Goal: Information Seeking & Learning: Learn about a topic

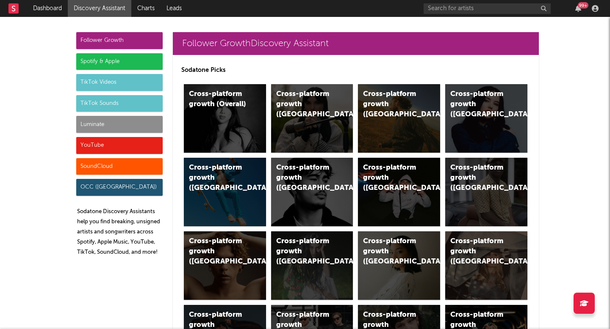
scroll to position [4098, 0]
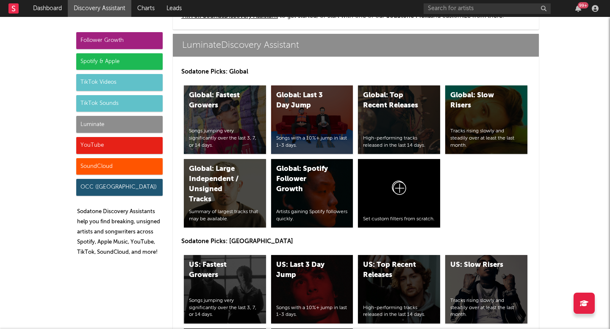
click at [128, 129] on div "Luminate" at bounding box center [119, 124] width 86 height 17
click at [93, 120] on div "Luminate" at bounding box center [119, 124] width 86 height 17
click at [97, 130] on div "Luminate" at bounding box center [119, 124] width 86 height 17
click at [97, 124] on div "Luminate" at bounding box center [119, 124] width 86 height 17
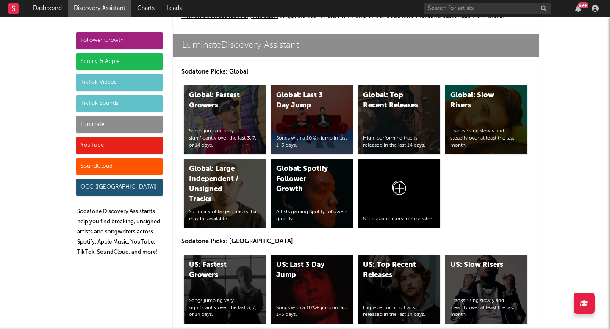
click at [81, 124] on div "Luminate" at bounding box center [119, 124] width 86 height 17
click at [113, 128] on div "Luminate" at bounding box center [119, 124] width 86 height 17
click at [145, 130] on div "Luminate" at bounding box center [119, 124] width 86 height 17
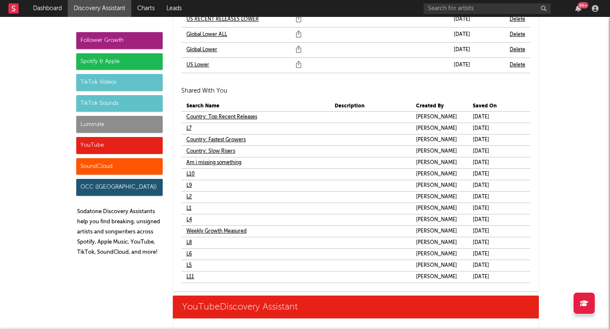
scroll to position [5200, 0]
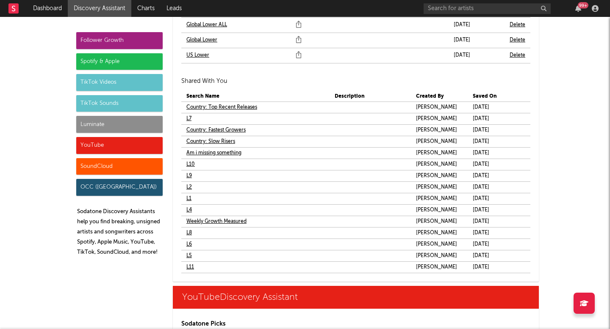
click at [186, 232] on link "L8" at bounding box center [189, 233] width 6 height 10
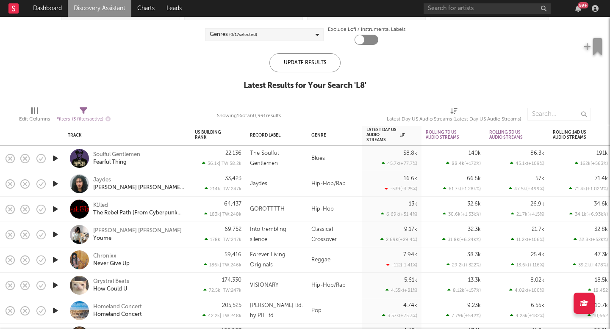
click at [56, 157] on icon "button" at bounding box center [55, 158] width 9 height 11
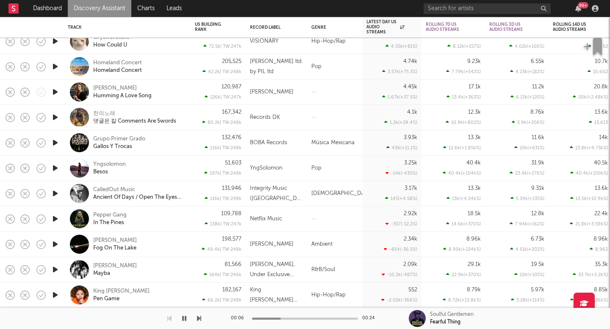
click at [55, 194] on icon "button" at bounding box center [55, 193] width 9 height 11
click at [57, 244] on icon "button" at bounding box center [55, 244] width 9 height 11
click at [52, 268] on icon "button" at bounding box center [55, 270] width 9 height 11
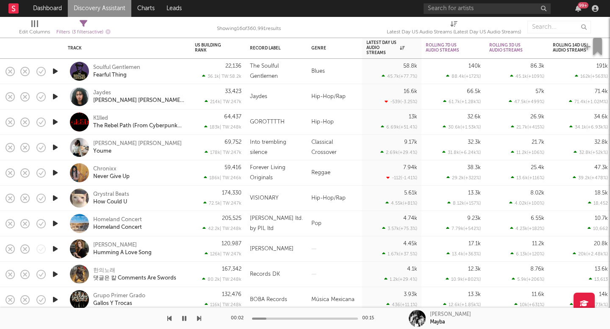
click at [94, 10] on link "Discovery Assistant" at bounding box center [99, 8] width 63 height 17
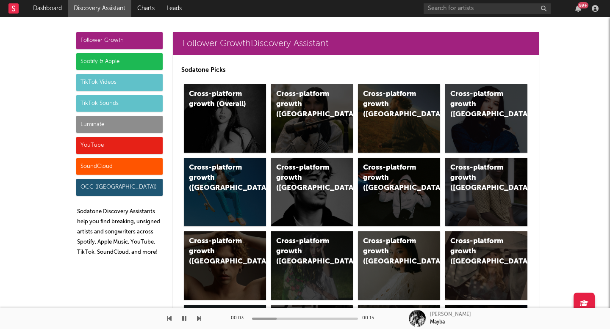
click at [96, 135] on div "Follower Growth Spotify & Apple TikTok Videos TikTok Sounds Luminate YouTube So…" at bounding box center [119, 147] width 86 height 231
click at [98, 126] on div "Luminate" at bounding box center [119, 124] width 86 height 17
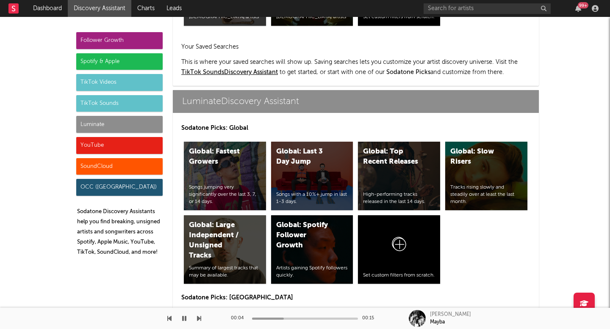
scroll to position [4098, 0]
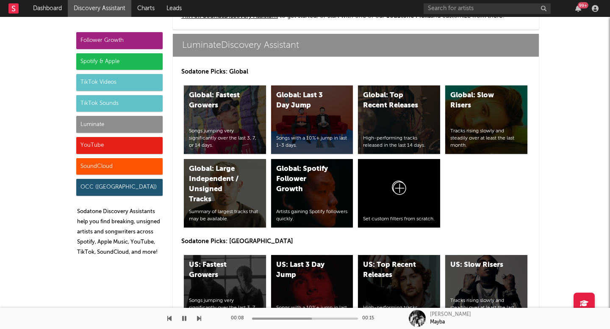
click at [130, 125] on div "Luminate" at bounding box center [119, 124] width 86 height 17
click at [153, 128] on div "Luminate" at bounding box center [119, 124] width 86 height 17
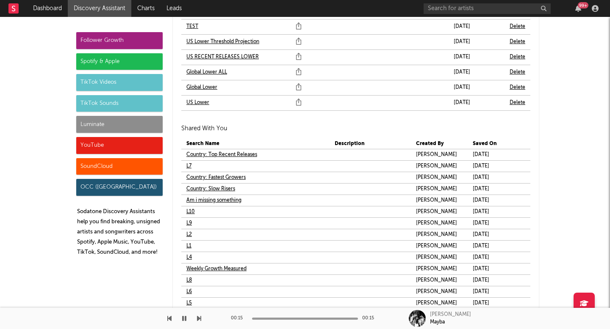
scroll to position [5158, 0]
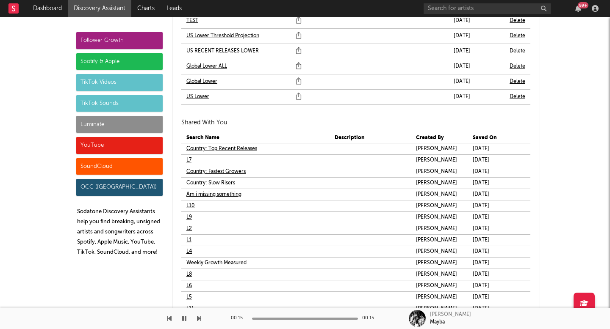
click at [189, 204] on link "L10" at bounding box center [190, 206] width 8 height 10
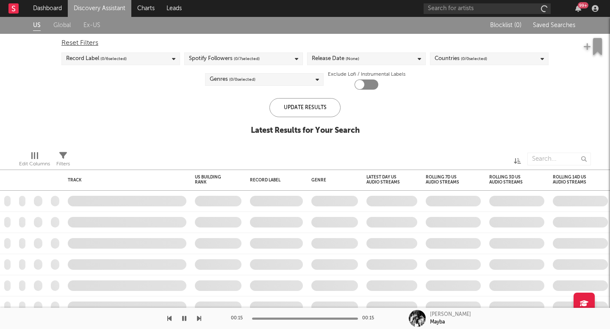
checkbox input "true"
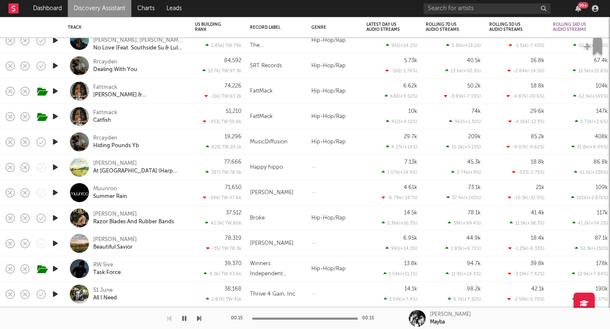
click at [82, 186] on div at bounding box center [79, 192] width 19 height 19
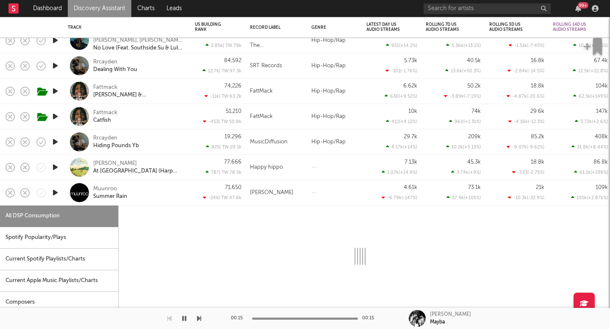
select select "1w"
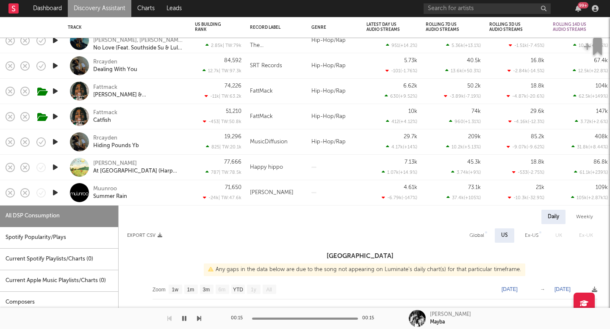
click at [134, 191] on div "Muunroo Summer Rain" at bounding box center [138, 192] width 91 height 15
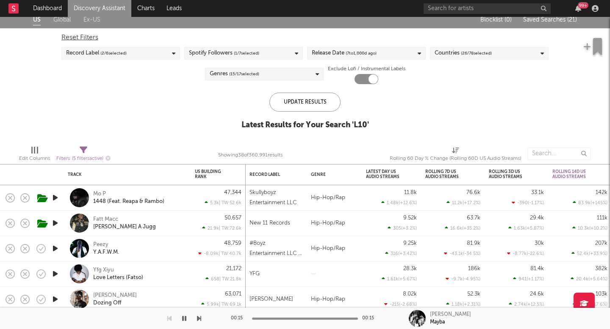
click at [90, 11] on link "Discovery Assistant" at bounding box center [99, 8] width 63 height 17
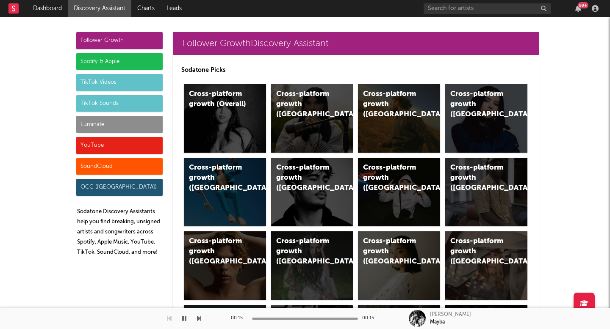
click at [97, 126] on div "Luminate" at bounding box center [119, 124] width 86 height 17
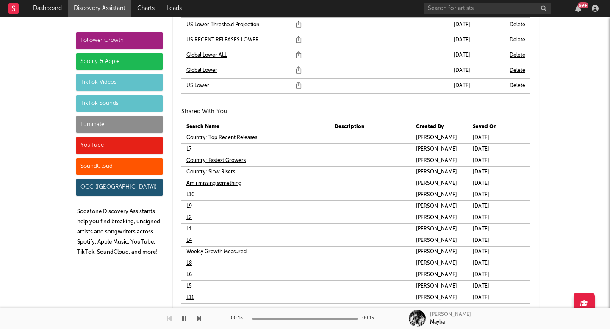
scroll to position [5278, 0]
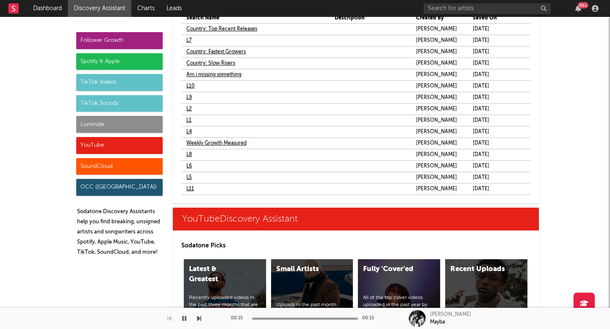
click at [186, 188] on link "L11" at bounding box center [190, 189] width 8 height 10
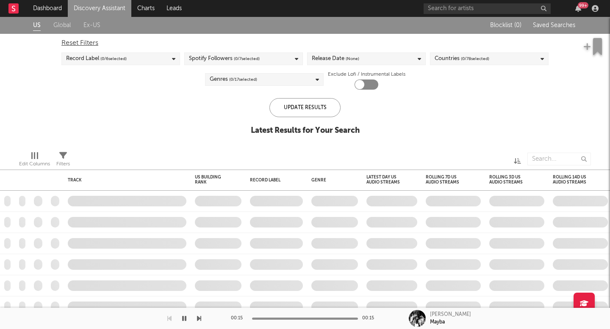
checkbox input "true"
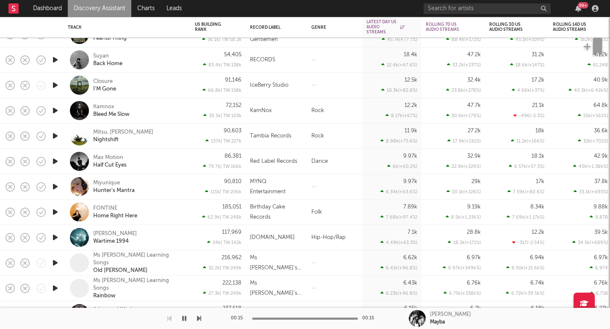
click at [55, 211] on icon "button" at bounding box center [55, 212] width 9 height 11
click at [99, 207] on div "FONTINE" at bounding box center [105, 209] width 24 height 8
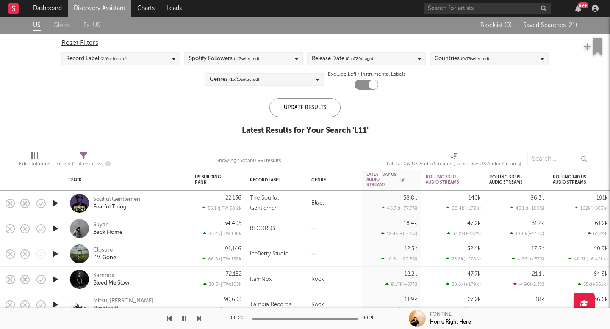
click at [109, 8] on link "Discovery Assistant" at bounding box center [99, 8] width 63 height 17
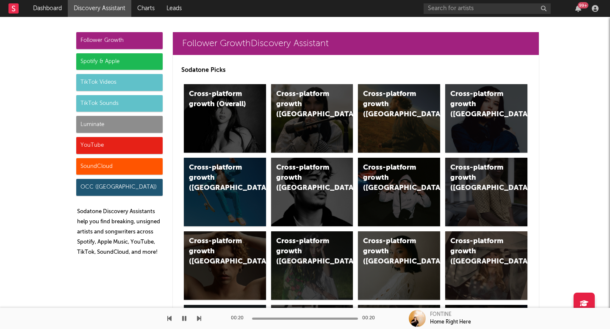
click at [131, 129] on div "Luminate" at bounding box center [119, 124] width 86 height 17
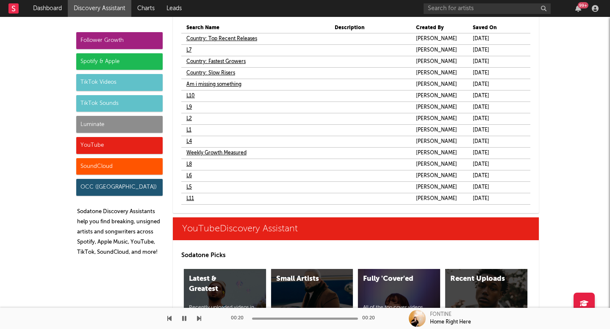
scroll to position [5242, 0]
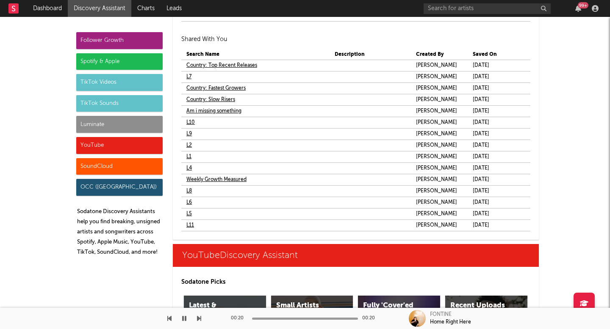
click at [214, 179] on link "Weekly Growth Measured" at bounding box center [216, 180] width 60 height 10
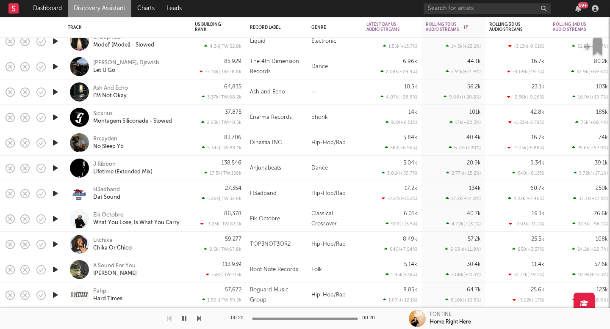
click at [58, 268] on icon "button" at bounding box center [55, 270] width 9 height 11
click at [126, 266] on div "A Sound For You" at bounding box center [114, 266] width 42 height 8
click at [56, 270] on icon "button" at bounding box center [55, 270] width 8 height 11
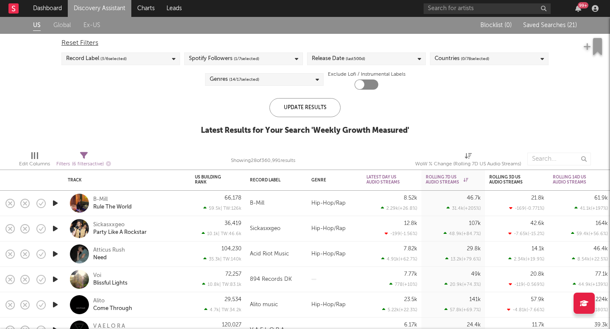
click at [115, 8] on link "Discovery Assistant" at bounding box center [99, 8] width 63 height 17
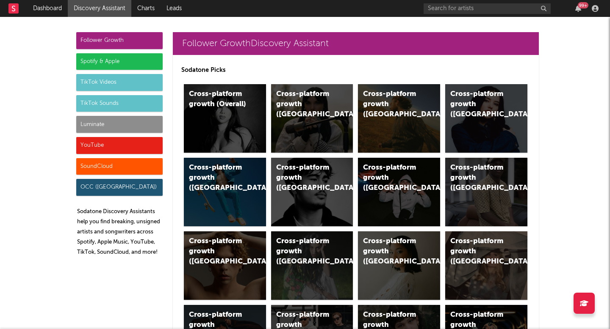
click at [143, 127] on div "Luminate" at bounding box center [119, 124] width 86 height 17
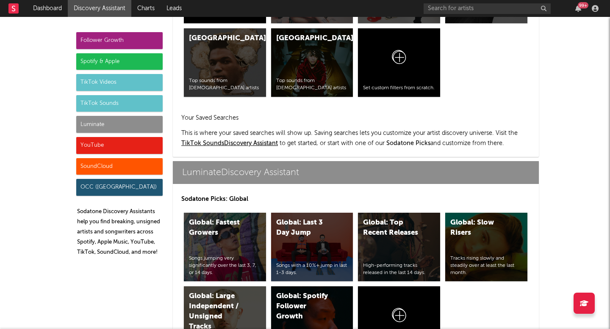
scroll to position [4098, 0]
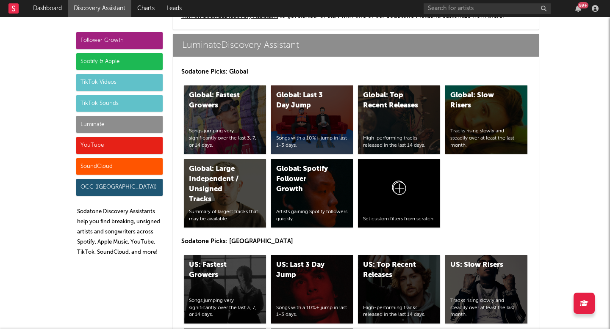
click at [149, 123] on div "Luminate" at bounding box center [119, 124] width 86 height 17
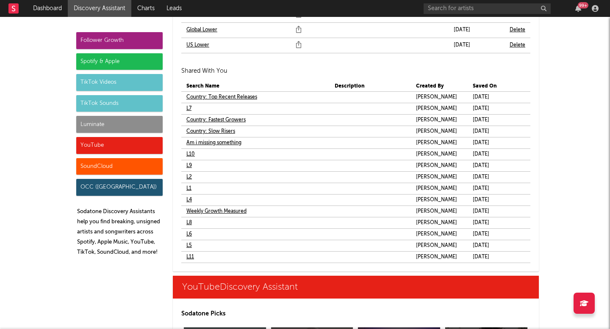
scroll to position [5211, 0]
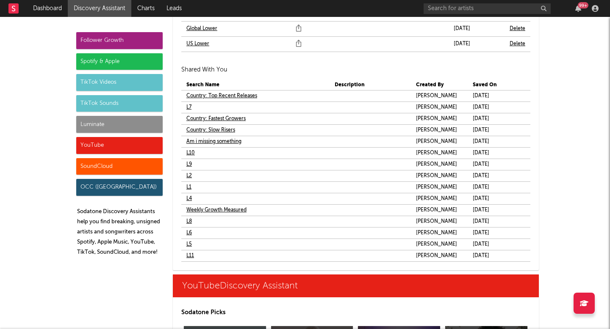
click at [214, 141] on link "Am i missing something" at bounding box center [213, 142] width 55 height 10
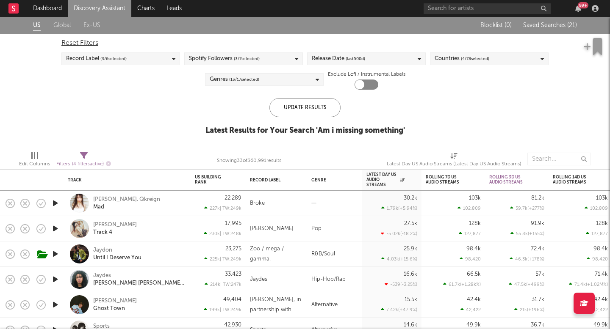
click at [115, 8] on link "Discovery Assistant" at bounding box center [99, 8] width 63 height 17
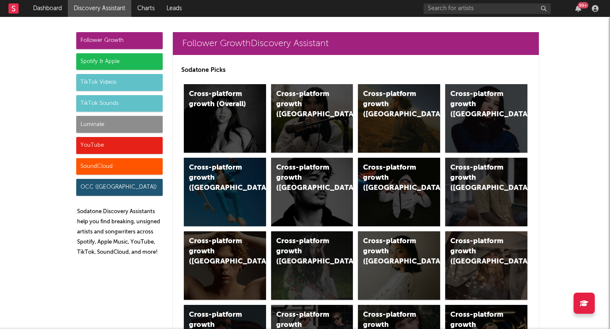
click at [121, 130] on div "Luminate" at bounding box center [119, 124] width 86 height 17
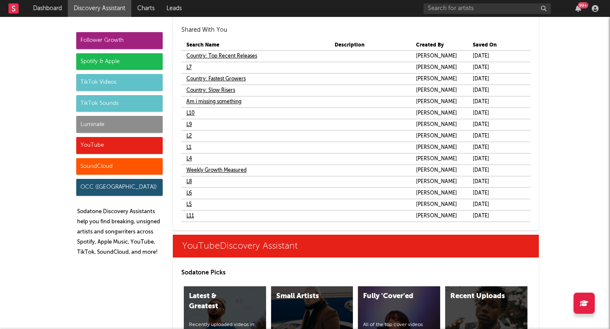
scroll to position [5224, 0]
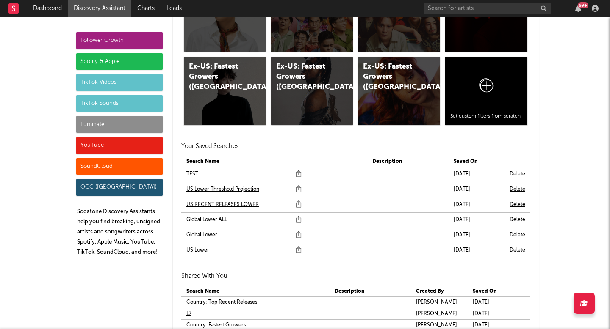
click at [137, 60] on div "Spotify & Apple" at bounding box center [119, 61] width 86 height 17
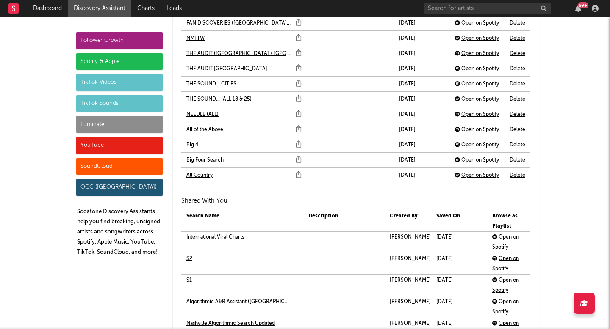
scroll to position [2067, 0]
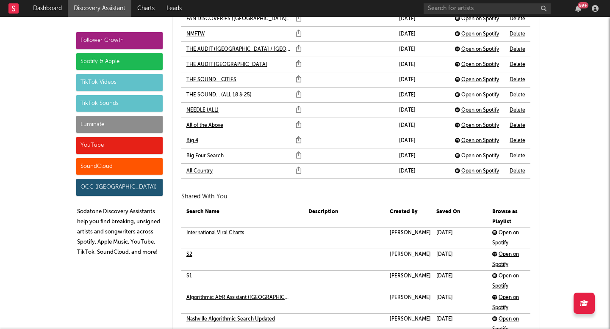
click at [186, 275] on link "S1" at bounding box center [189, 276] width 6 height 10
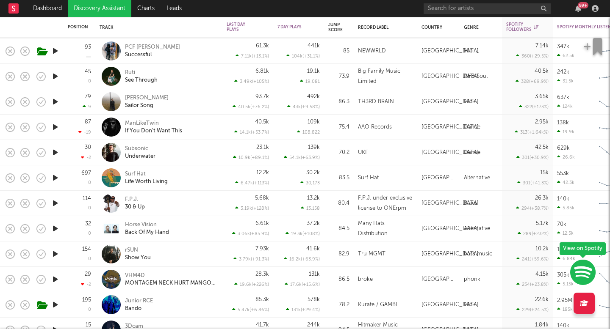
click at [115, 5] on link "Discovery Assistant" at bounding box center [99, 8] width 63 height 17
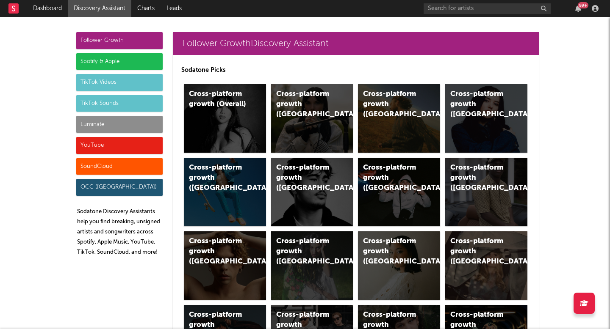
click at [115, 59] on div "Spotify & Apple" at bounding box center [119, 61] width 86 height 17
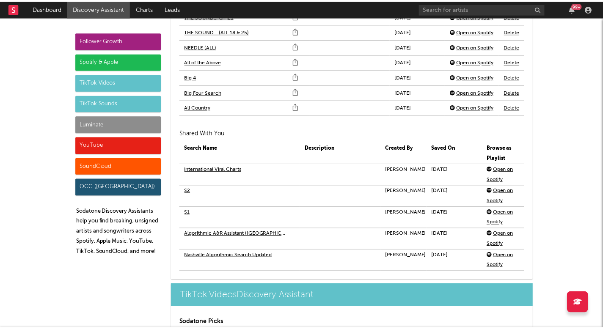
scroll to position [2131, 0]
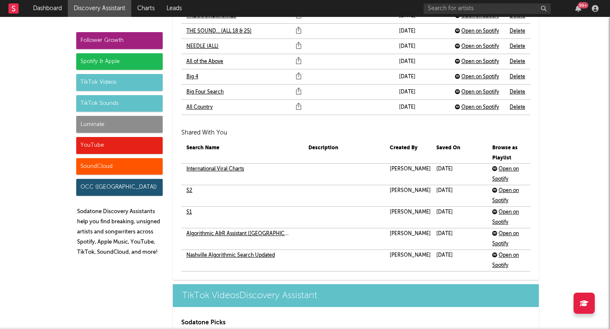
click at [187, 193] on link "S2" at bounding box center [189, 191] width 6 height 10
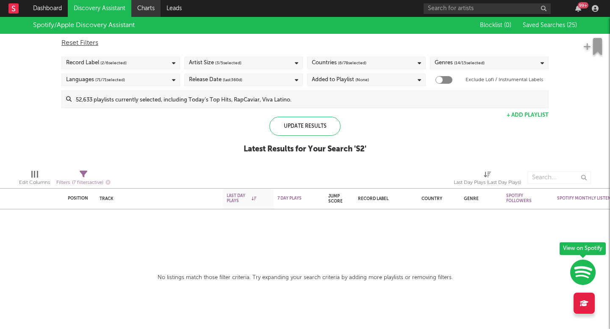
click at [146, 8] on link "Charts" at bounding box center [145, 8] width 29 height 17
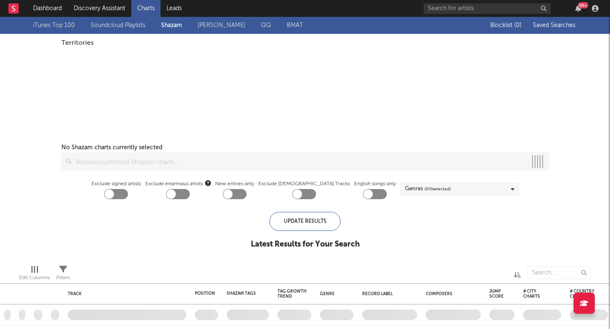
checkbox input "true"
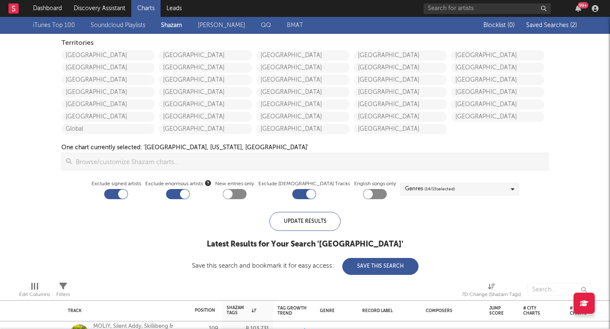
click at [124, 25] on link "Soundcloud Playlists" at bounding box center [118, 25] width 55 height 10
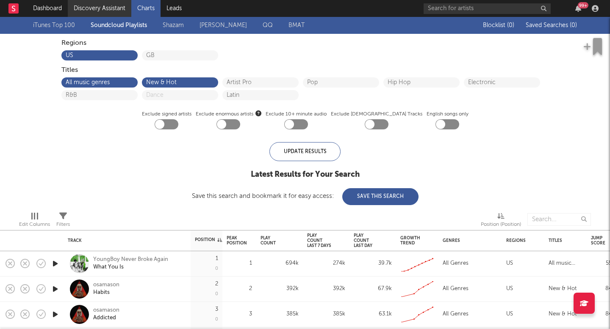
click at [119, 3] on link "Discovery Assistant" at bounding box center [99, 8] width 63 height 17
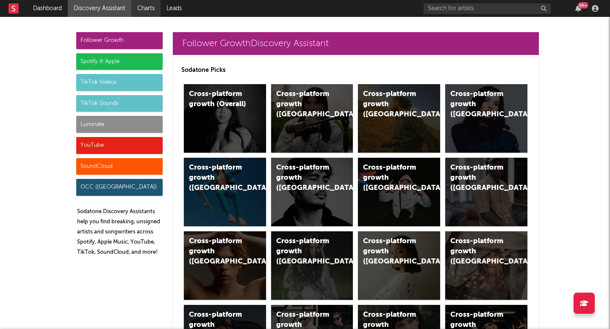
click at [159, 12] on link "Charts" at bounding box center [145, 8] width 29 height 17
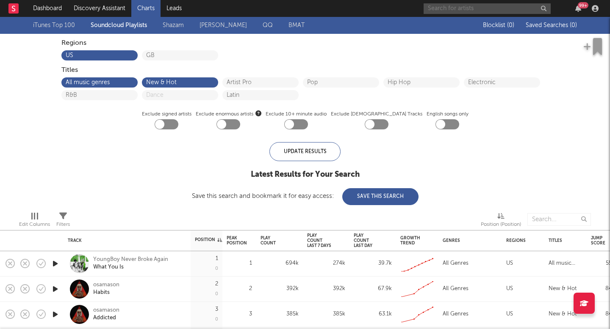
click at [439, 13] on input "text" at bounding box center [486, 8] width 127 height 11
type input "ty myers"
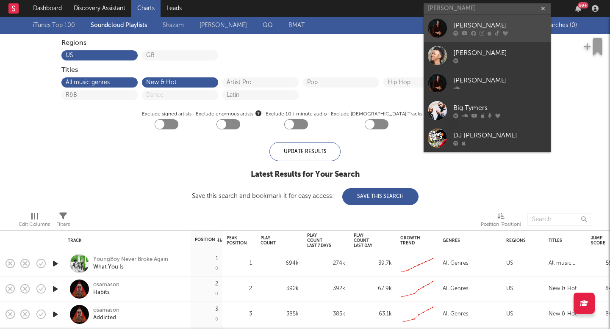
click at [473, 36] on link "Ty Myers" at bounding box center [486, 28] width 127 height 28
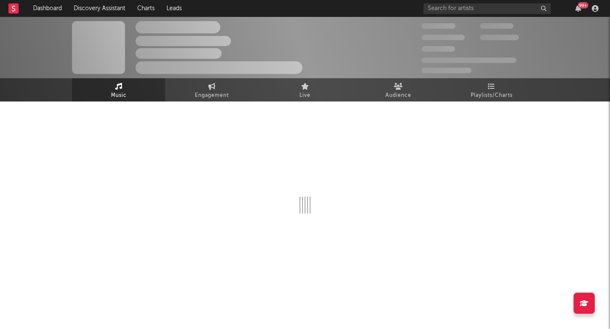
select select "6m"
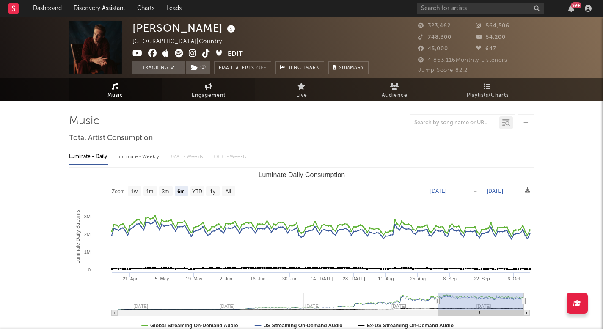
click at [235, 95] on link "Engagement" at bounding box center [208, 89] width 93 height 23
select select "1w"
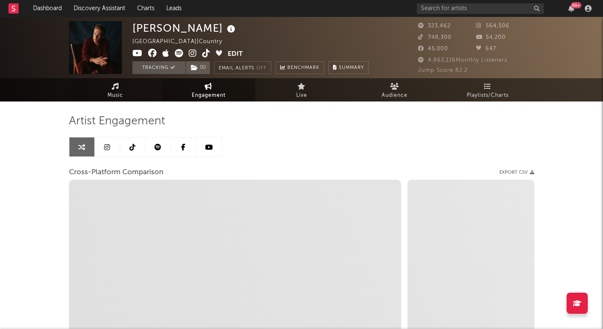
click at [117, 97] on span "Music" at bounding box center [116, 96] width 16 height 10
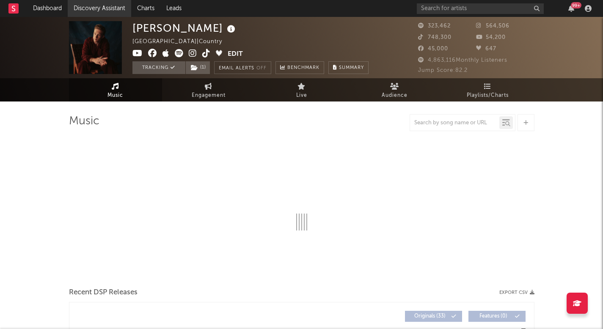
select select "6m"
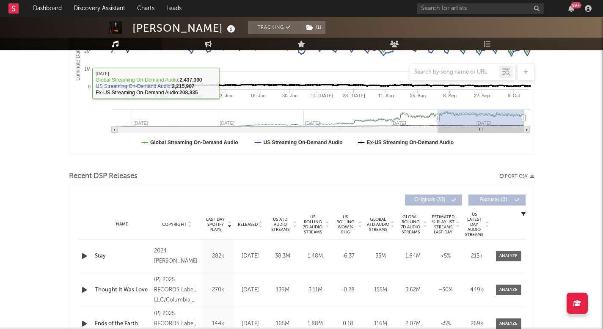
scroll to position [218, 0]
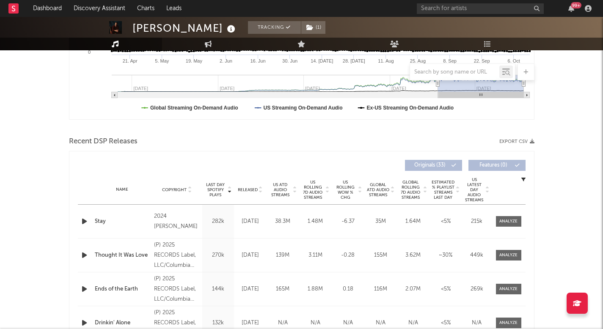
click at [285, 189] on span "US ATD Audio Streams" at bounding box center [280, 189] width 23 height 15
click at [317, 191] on span "US Rolling 7D Audio Streams" at bounding box center [312, 190] width 23 height 20
click at [244, 187] on div "Released" at bounding box center [250, 190] width 28 height 6
click at [509, 257] on div at bounding box center [509, 255] width 18 height 6
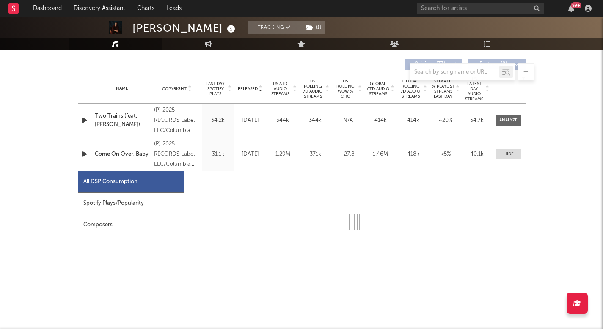
select select "1w"
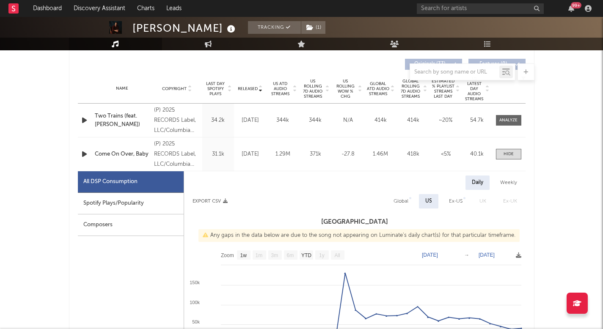
scroll to position [340, 0]
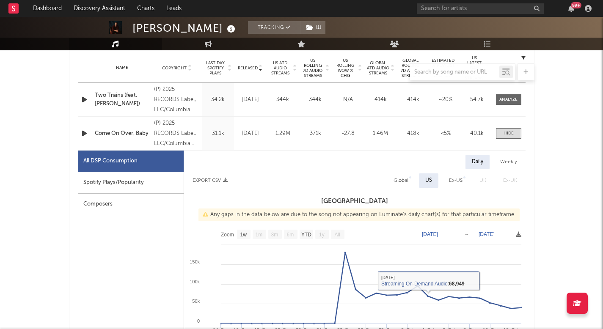
click at [401, 183] on div "Global" at bounding box center [401, 181] width 15 height 10
select select "1w"
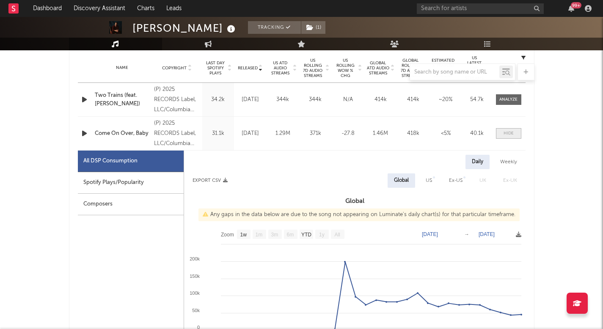
click at [509, 132] on div at bounding box center [509, 133] width 10 height 6
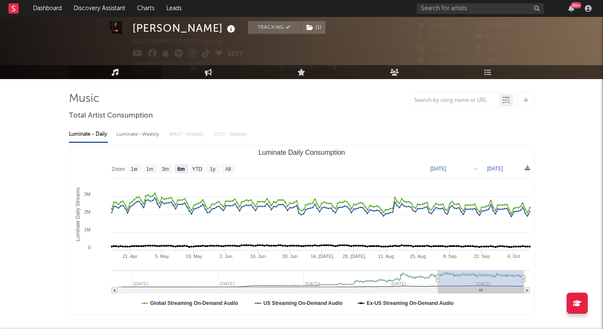
scroll to position [22, 0]
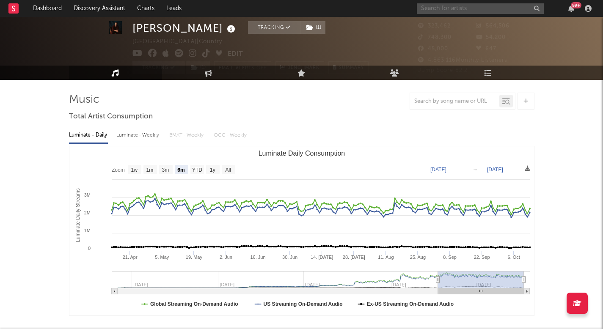
click at [490, 8] on input "text" at bounding box center [480, 8] width 127 height 11
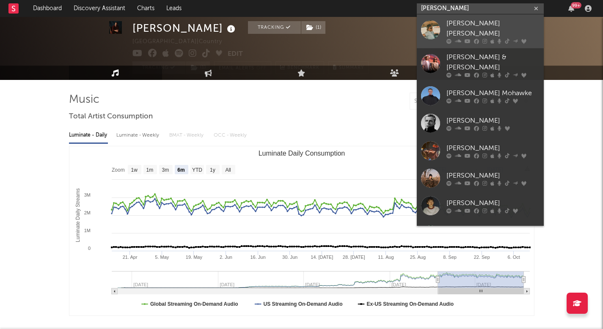
type input "hudson"
click at [489, 25] on div "Hudson Westbrook" at bounding box center [493, 29] width 93 height 20
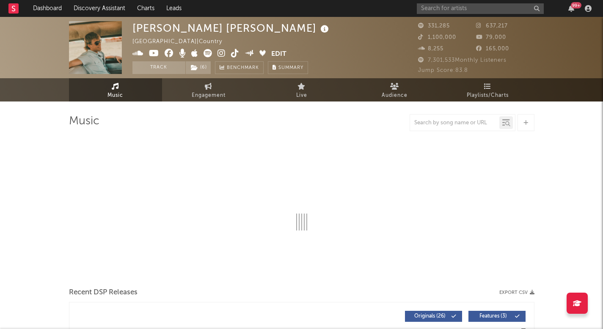
select select "6m"
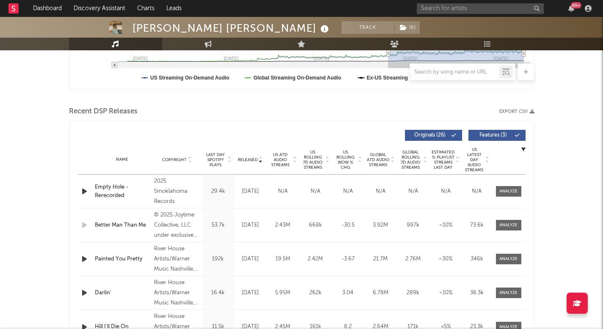
scroll to position [265, 0]
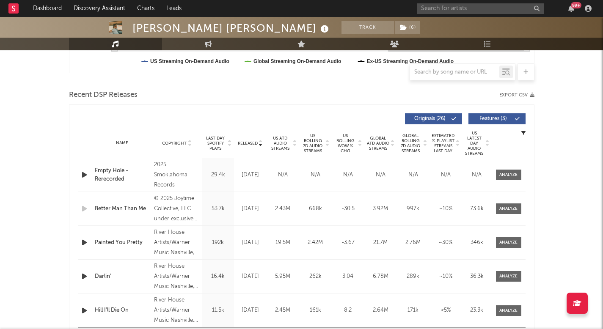
click at [304, 146] on span "US Rolling 7D Audio Streams" at bounding box center [312, 143] width 23 height 20
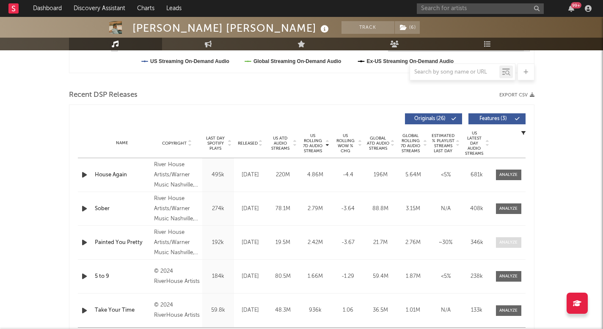
click at [501, 243] on div at bounding box center [509, 243] width 18 height 6
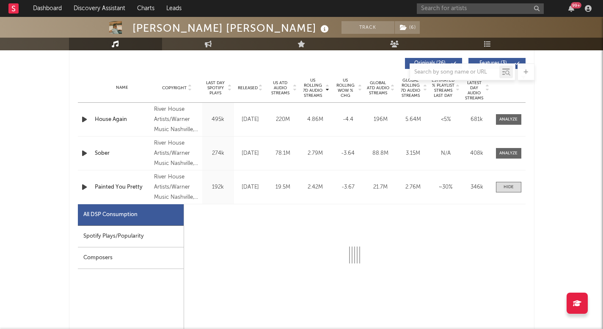
select select "1w"
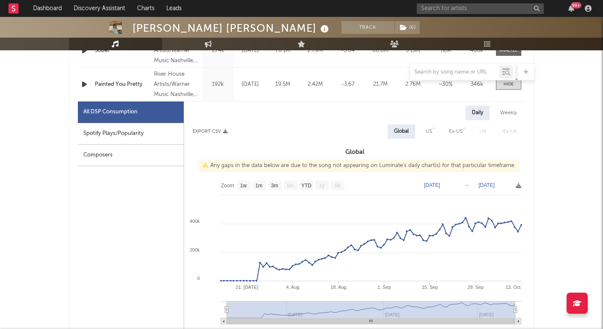
scroll to position [425, 0]
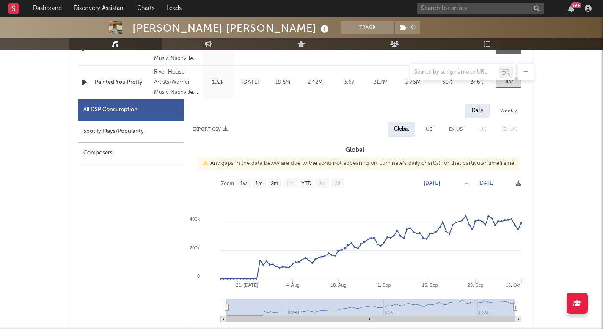
click at [430, 127] on div "US" at bounding box center [429, 129] width 6 height 10
select select "1w"
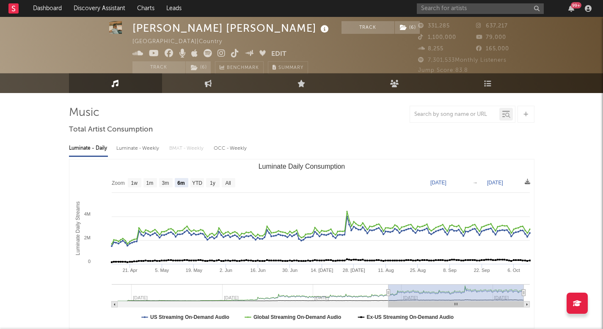
scroll to position [0, 0]
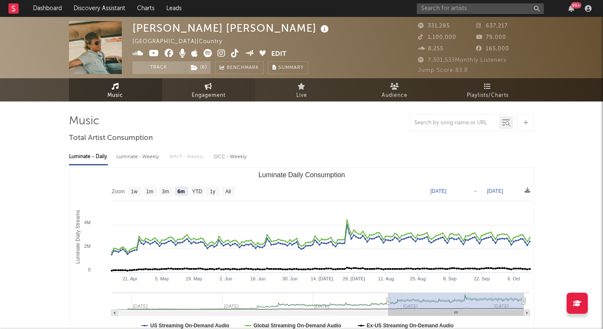
click at [175, 88] on link "Engagement" at bounding box center [208, 89] width 93 height 23
select select "1m"
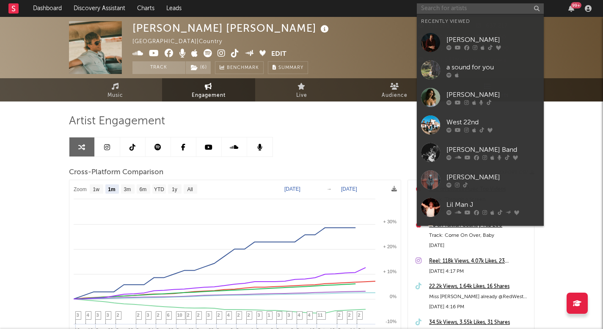
click at [472, 7] on input "text" at bounding box center [480, 8] width 127 height 11
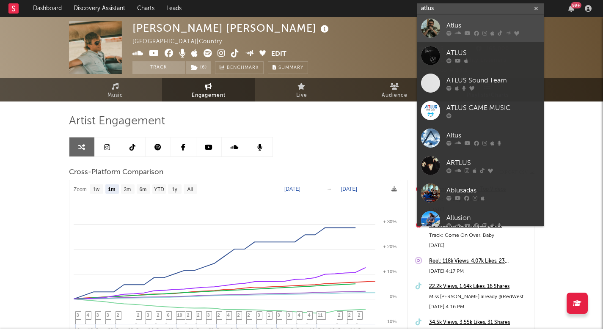
type input "atlus"
click at [477, 28] on div "Atlus" at bounding box center [493, 25] width 93 height 10
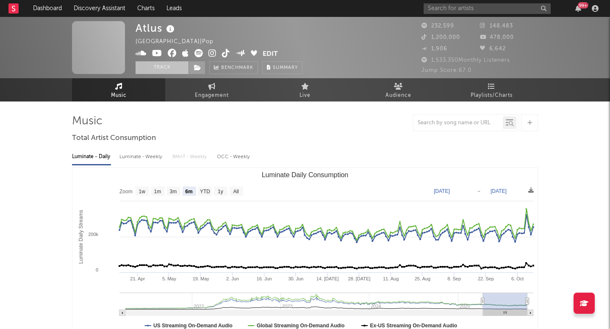
click at [182, 67] on button "Track" at bounding box center [161, 67] width 53 height 13
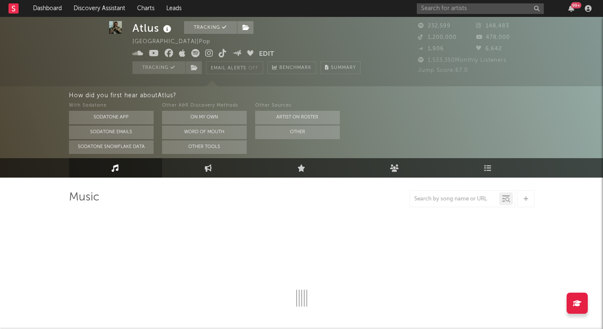
select select "6m"
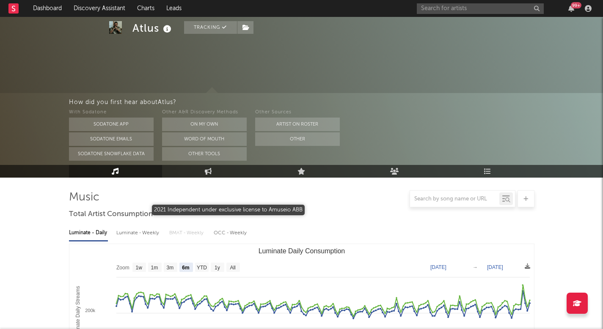
scroll to position [294, 0]
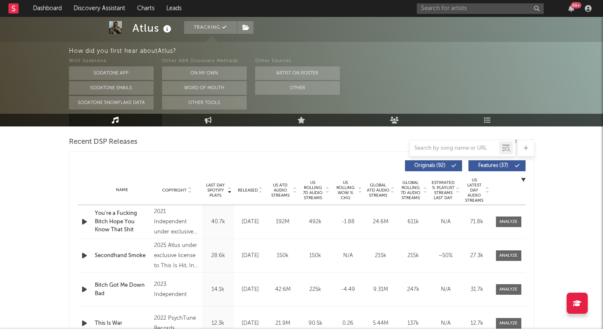
click at [247, 193] on div "Released" at bounding box center [250, 190] width 28 height 6
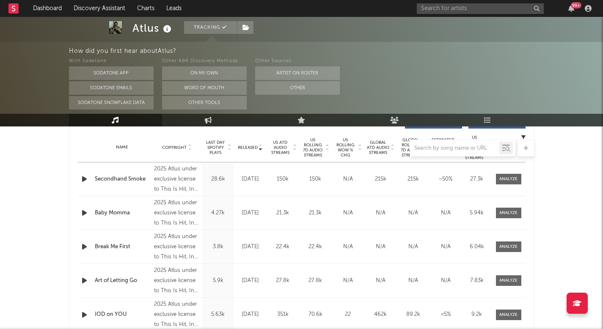
scroll to position [350, 0]
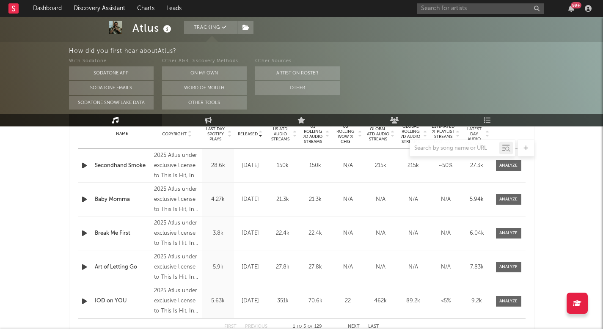
click at [86, 166] on icon "button" at bounding box center [84, 165] width 9 height 11
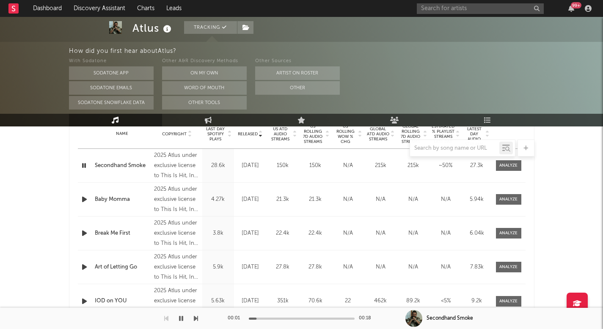
click at [86, 166] on icon "button" at bounding box center [84, 165] width 8 height 11
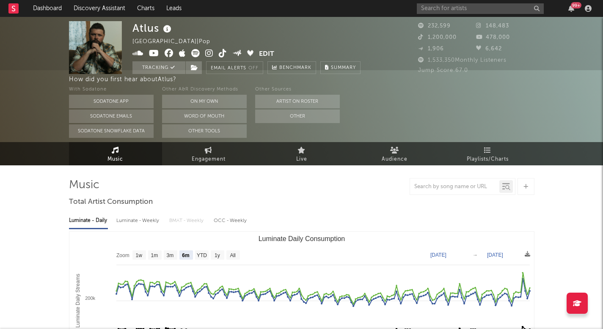
scroll to position [0, 0]
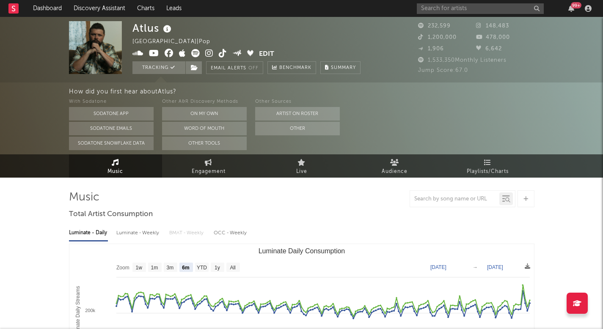
click at [193, 51] on icon at bounding box center [195, 53] width 8 height 8
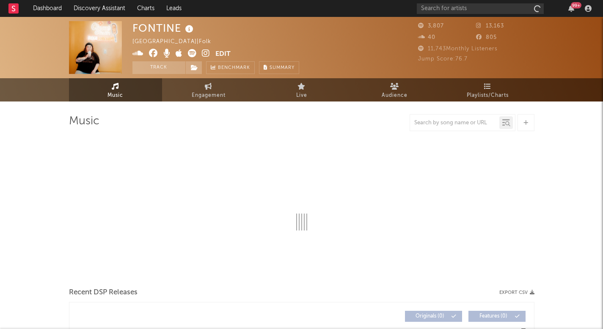
select select "6m"
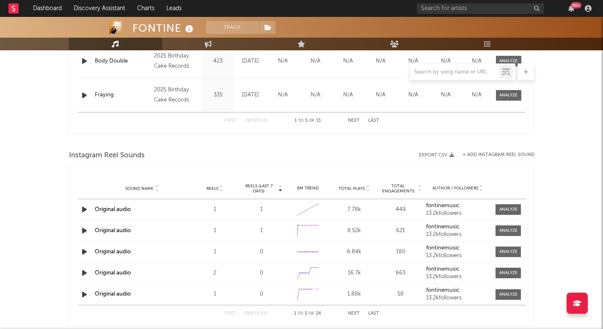
scroll to position [264, 0]
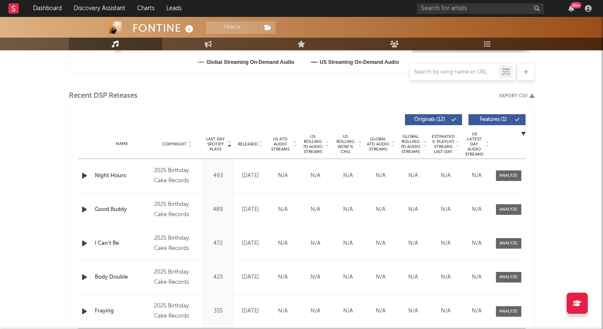
click at [285, 142] on span "US ATD Audio Streams" at bounding box center [280, 144] width 23 height 15
click at [513, 177] on div at bounding box center [509, 176] width 18 height 6
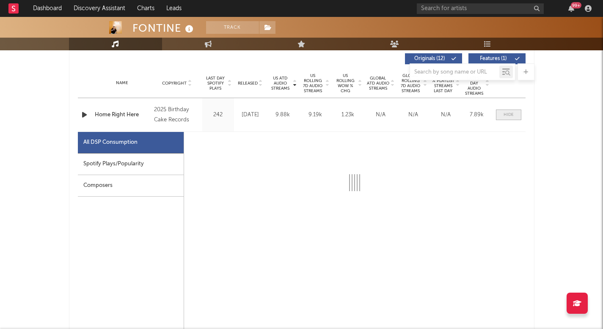
select select "1w"
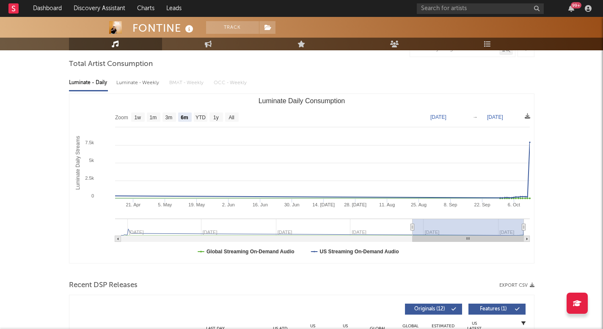
scroll to position [39, 0]
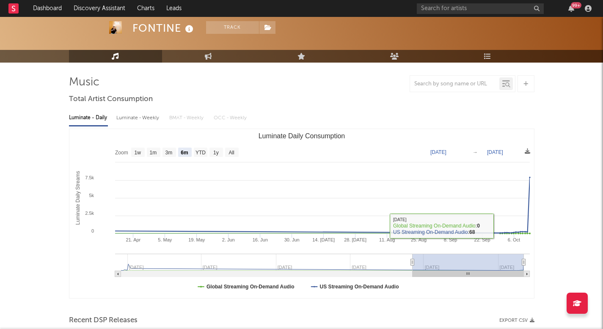
click at [210, 46] on div at bounding box center [301, 20] width 603 height 85
click at [210, 58] on icon at bounding box center [208, 56] width 7 height 7
select select "1w"
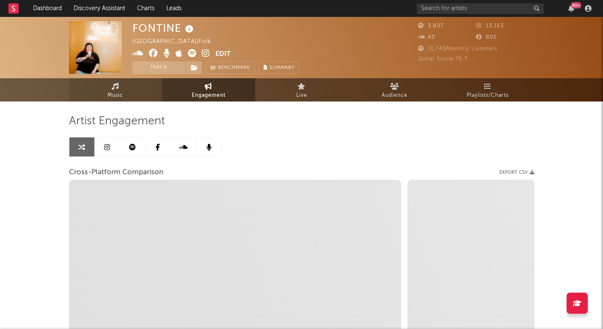
click at [134, 98] on link "Music" at bounding box center [115, 89] width 93 height 23
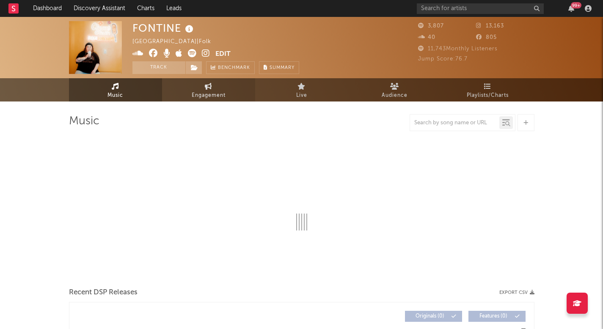
click at [199, 94] on span "Engagement" at bounding box center [209, 96] width 34 height 10
select select "1w"
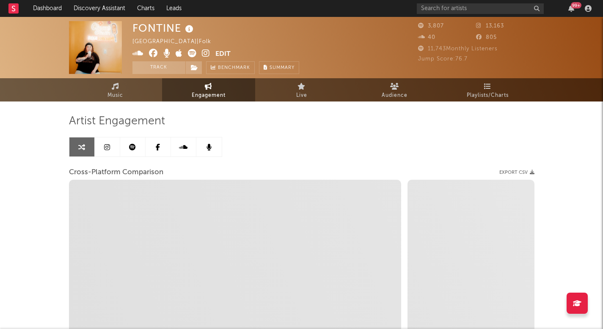
select select "1m"
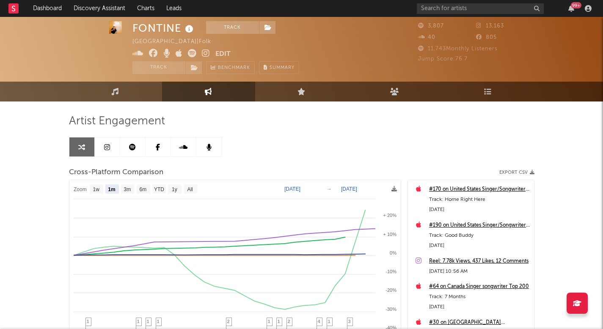
scroll to position [14, 0]
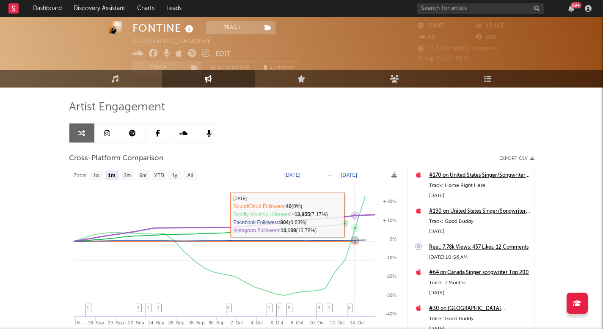
select select "1m"
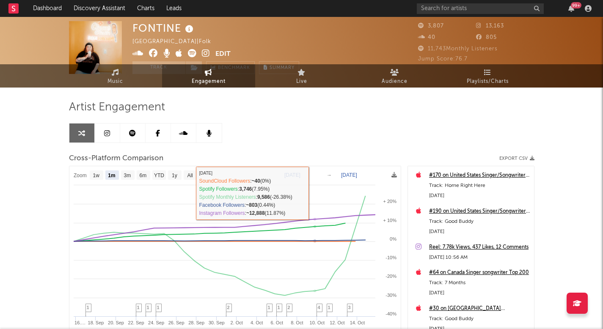
scroll to position [0, 0]
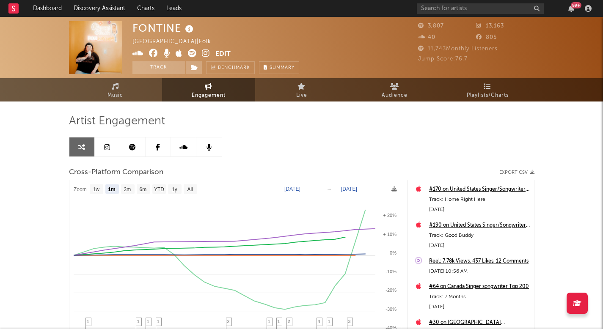
click at [204, 50] on icon at bounding box center [206, 53] width 8 height 8
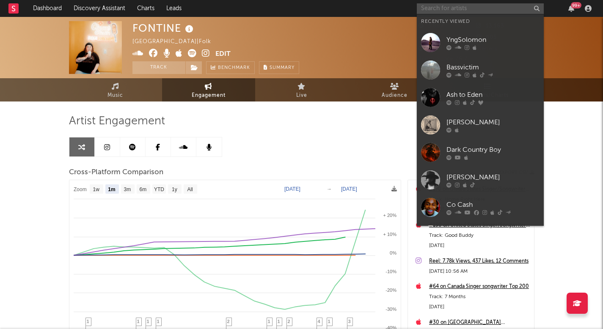
click at [509, 8] on input "text" at bounding box center [480, 8] width 127 height 11
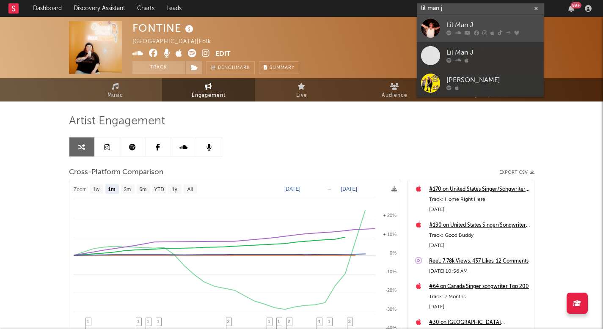
type input "lil man j"
click at [504, 29] on div "Lil Man J" at bounding box center [493, 25] width 93 height 10
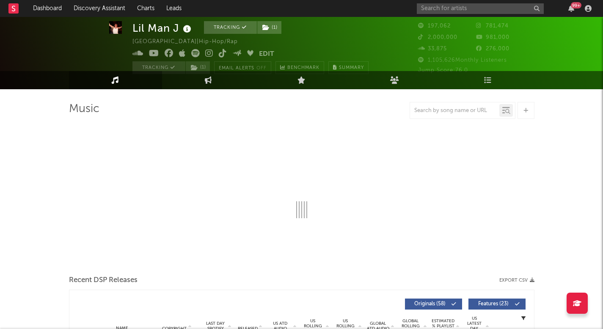
select select "6m"
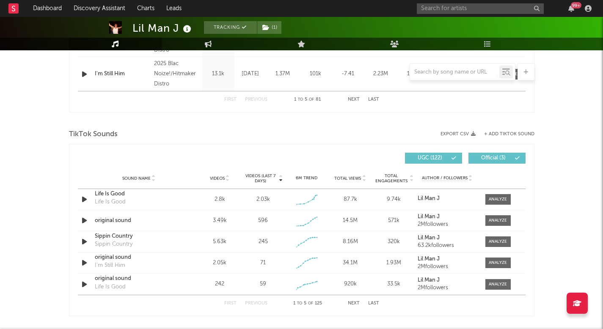
scroll to position [504, 0]
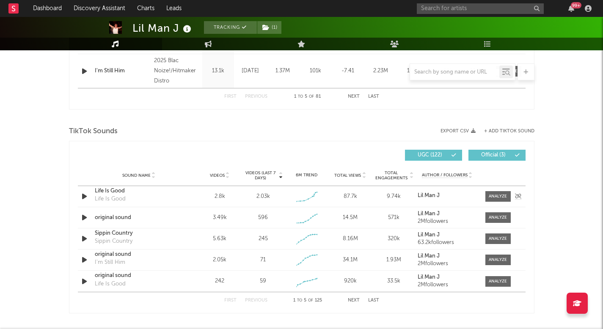
click at [499, 190] on div "Sound Name Life Is Good Life Is Good Videos 2.8k Videos (last 7 days) 2.03k Wee…" at bounding box center [302, 196] width 448 height 21
click at [488, 195] on span at bounding box center [498, 196] width 25 height 11
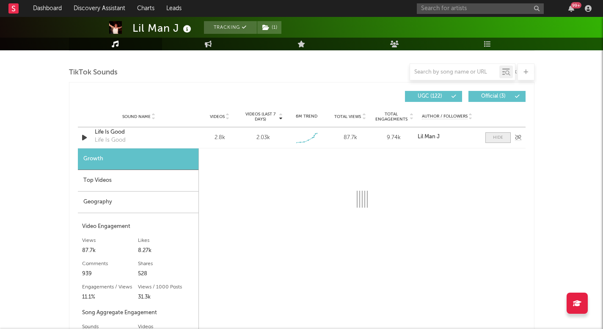
scroll to position [576, 0]
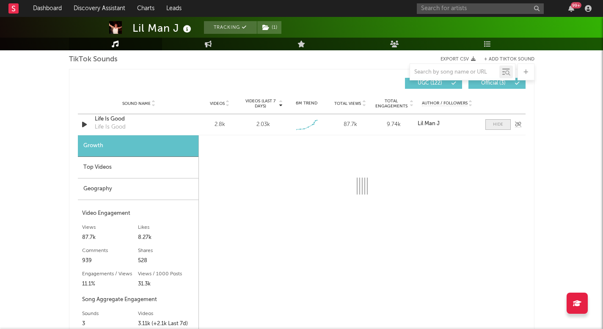
select select "1w"
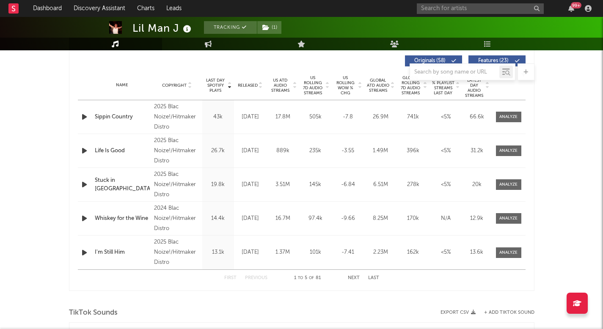
scroll to position [227, 0]
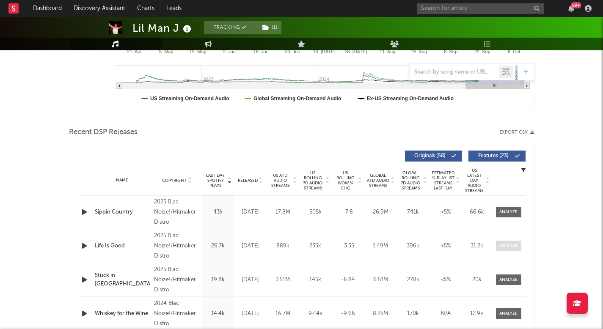
click at [519, 248] on span at bounding box center [508, 246] width 25 height 11
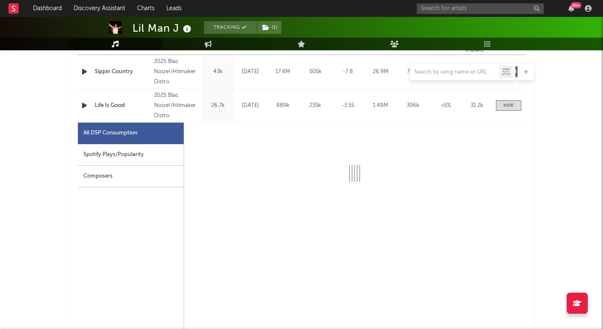
select select "1w"
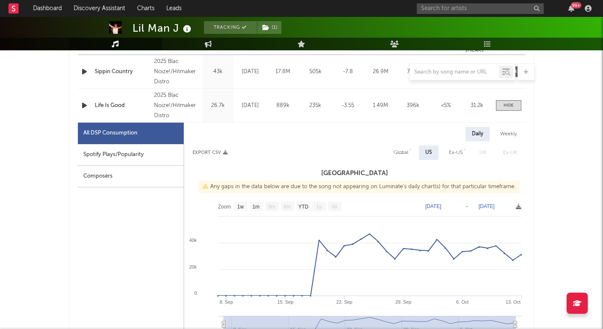
scroll to position [371, 0]
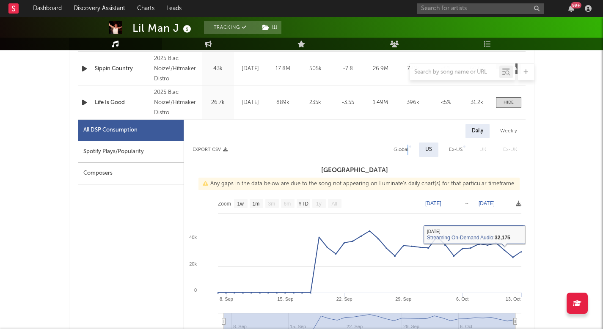
click at [408, 149] on div "Global" at bounding box center [401, 150] width 15 height 10
select select "1w"
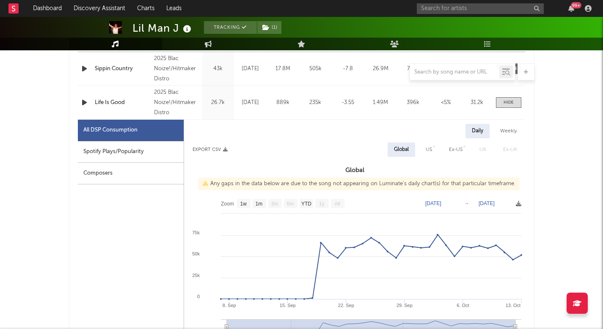
click at [433, 151] on div "US" at bounding box center [428, 150] width 19 height 14
select select "1w"
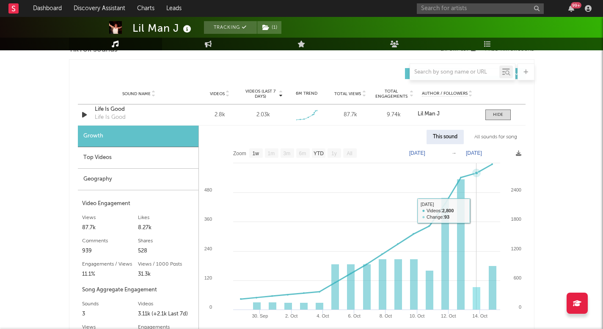
scroll to position [996, 0]
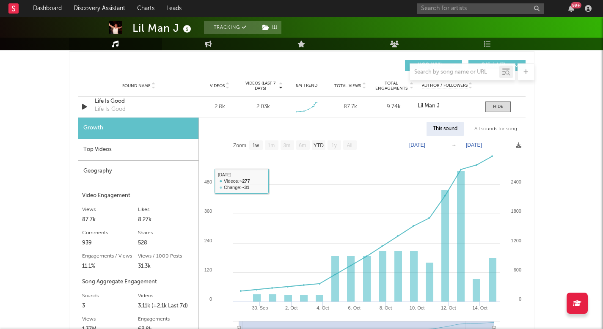
click at [117, 146] on div "Top Videos" at bounding box center [138, 150] width 121 height 22
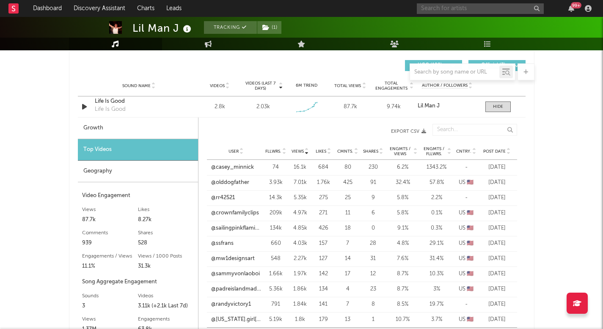
click at [447, 10] on input "text" at bounding box center [480, 8] width 127 height 11
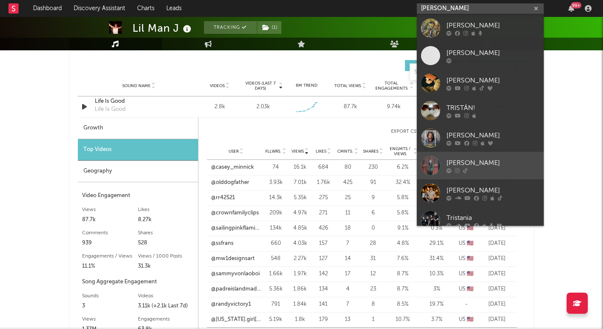
type input "tristan trin"
click at [462, 166] on div "[PERSON_NAME]" at bounding box center [493, 163] width 93 height 10
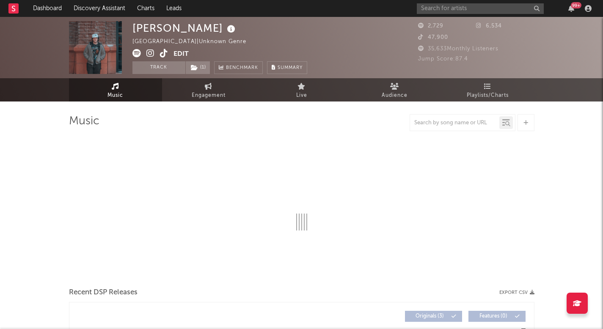
select select "1w"
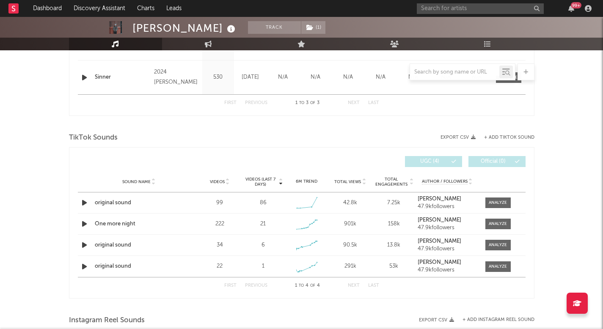
scroll to position [439, 0]
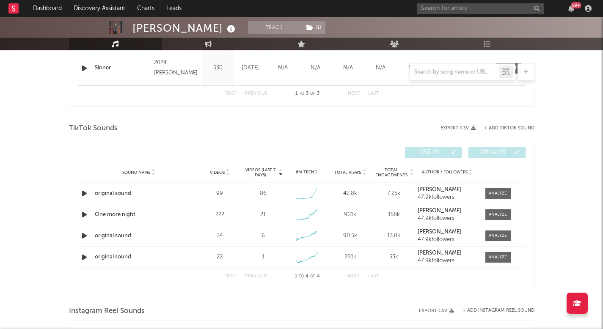
click at [266, 170] on span "Videos (last 7 days)" at bounding box center [260, 173] width 34 height 10
click at [225, 172] on div at bounding box center [227, 172] width 5 height 6
click at [266, 173] on span "Videos (last 7 days)" at bounding box center [260, 173] width 34 height 10
click at [83, 192] on icon "button" at bounding box center [84, 193] width 9 height 11
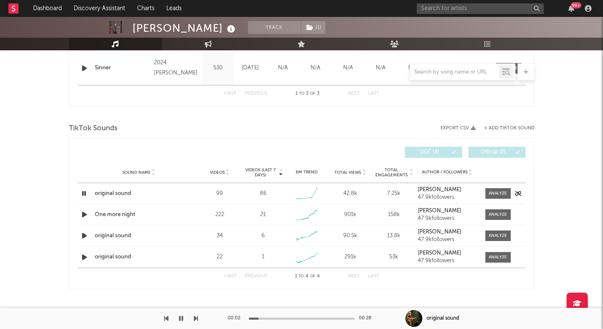
click at [83, 192] on icon "button" at bounding box center [84, 193] width 8 height 11
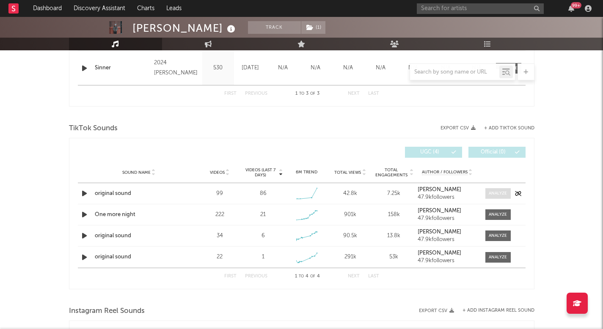
click at [488, 192] on span at bounding box center [498, 193] width 25 height 11
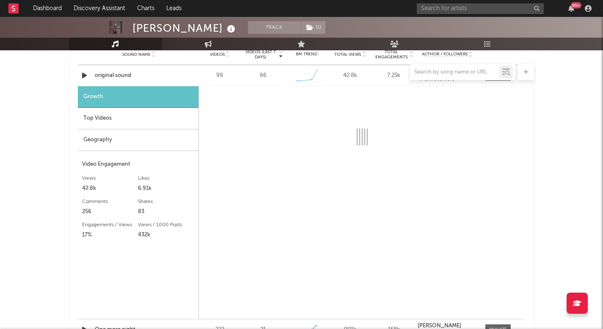
scroll to position [558, 0]
select select "1w"
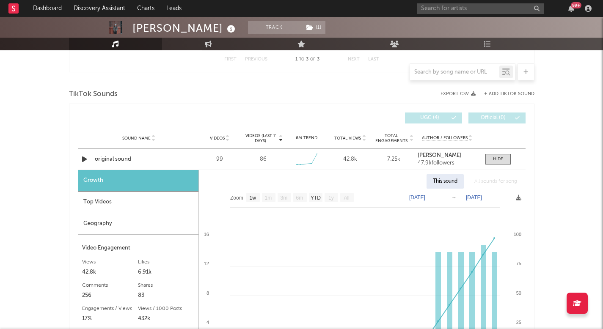
scroll to position [466, 0]
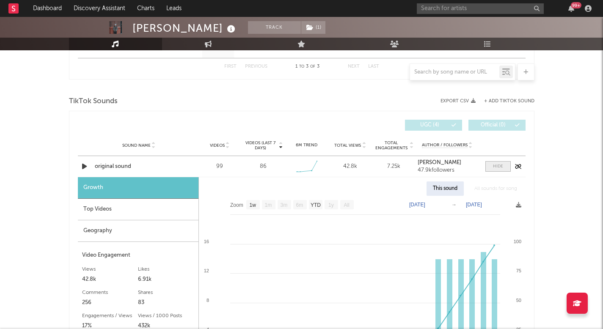
click at [494, 168] on div at bounding box center [498, 166] width 10 height 6
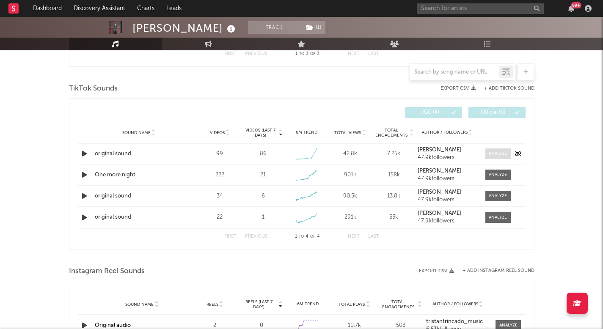
scroll to position [482, 0]
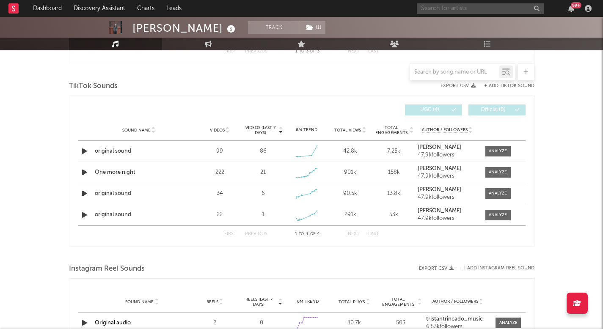
click at [455, 3] on input "text" at bounding box center [480, 8] width 127 height 11
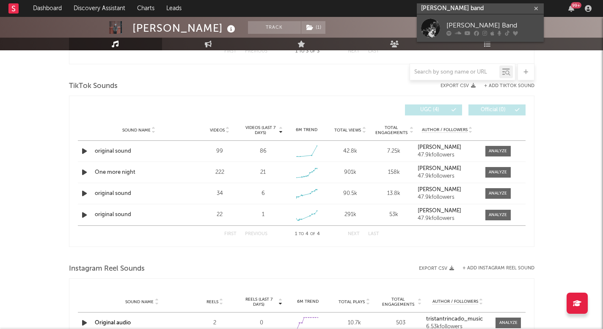
type input "logan ryan band"
click at [453, 23] on div "Logan Ryan Band" at bounding box center [493, 25] width 93 height 10
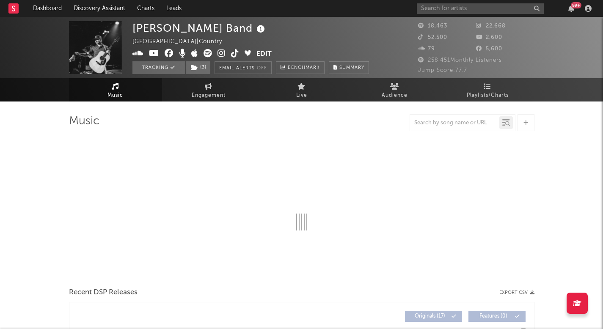
select select "6m"
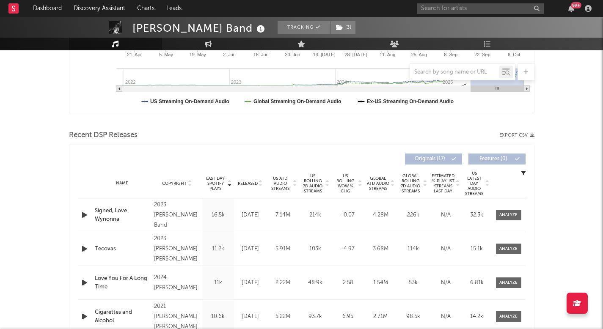
scroll to position [226, 0]
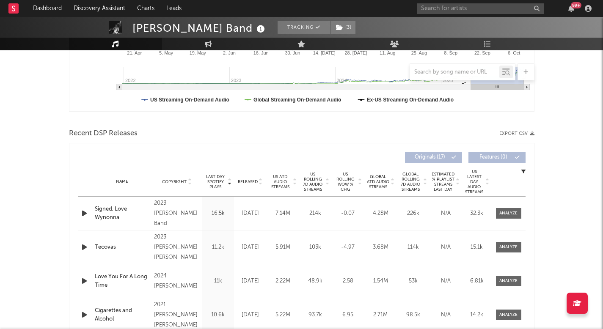
click at [310, 186] on span "US Rolling 7D Audio Streams" at bounding box center [312, 182] width 23 height 20
click at [521, 214] on span at bounding box center [508, 213] width 25 height 11
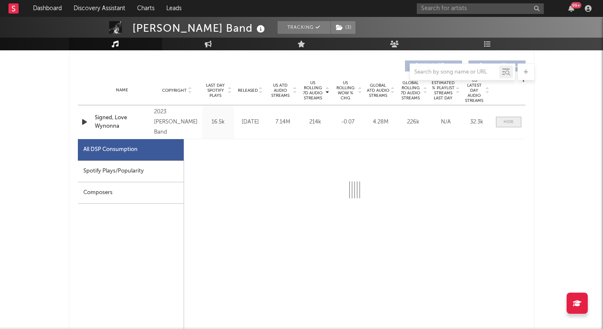
select select "6m"
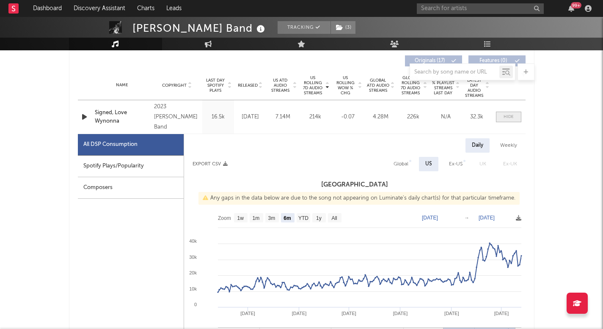
scroll to position [344, 0]
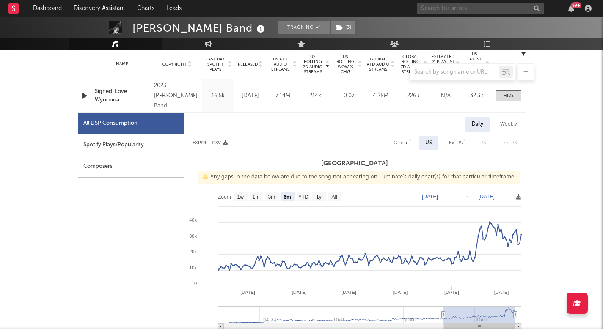
click at [479, 12] on input "text" at bounding box center [480, 8] width 127 height 11
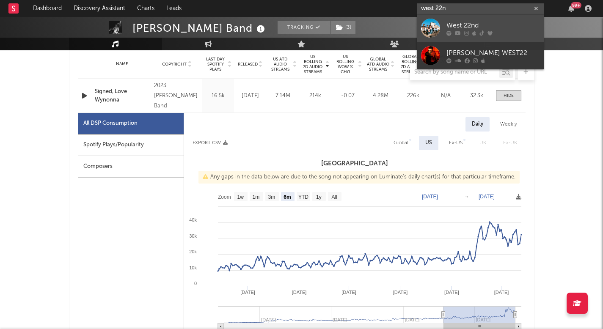
type input "west 22n"
click at [469, 32] on div at bounding box center [493, 32] width 93 height 5
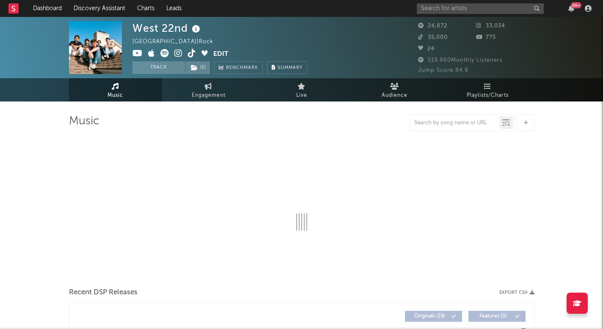
select select "6m"
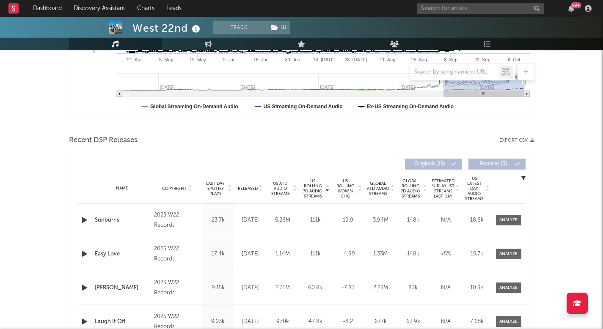
scroll to position [89, 0]
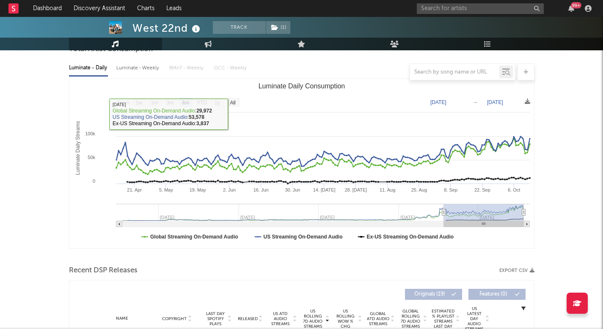
click at [155, 68] on div at bounding box center [302, 71] width 466 height 17
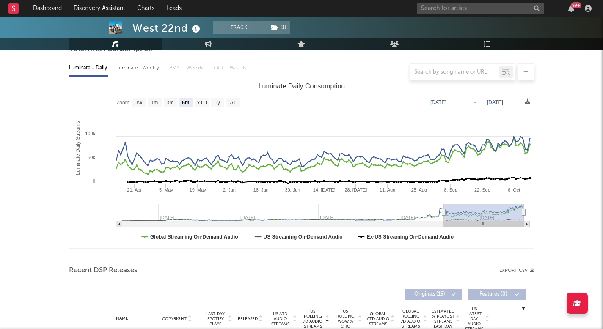
click at [144, 69] on div at bounding box center [302, 71] width 466 height 17
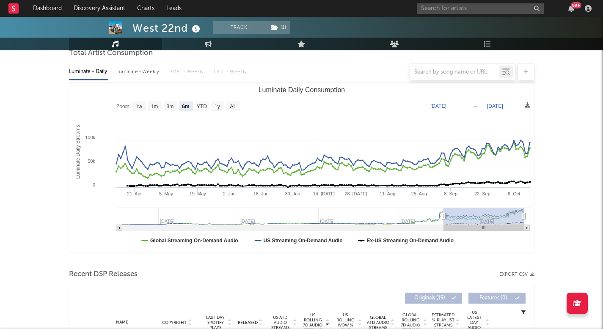
scroll to position [85, 0]
click at [148, 68] on div at bounding box center [302, 71] width 466 height 17
click at [149, 71] on div at bounding box center [302, 71] width 466 height 17
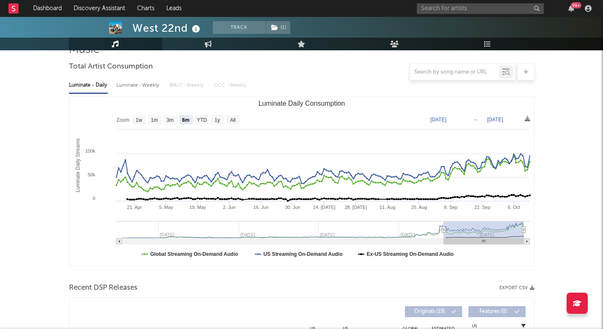
scroll to position [61, 0]
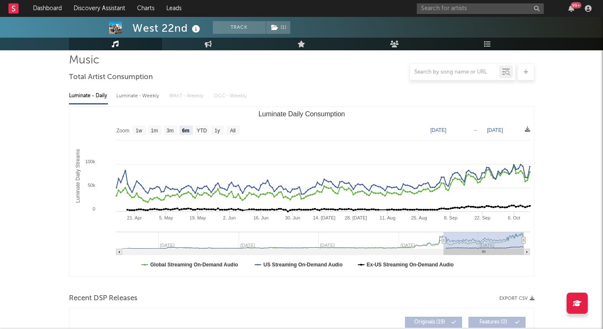
click at [148, 93] on div at bounding box center [124, 77] width 74 height 31
click at [151, 91] on div "Luminate - Weekly" at bounding box center [138, 96] width 44 height 14
select select "6m"
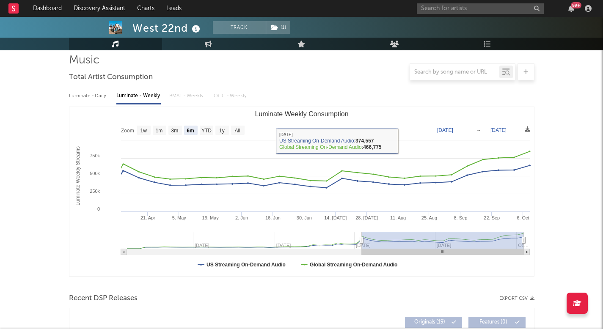
click at [104, 97] on div "Luminate - Daily" at bounding box center [88, 96] width 39 height 14
select select "6m"
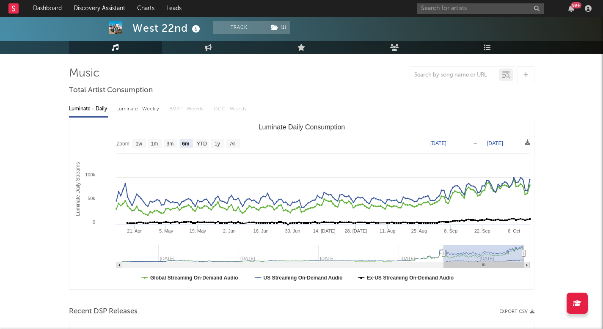
scroll to position [47, 0]
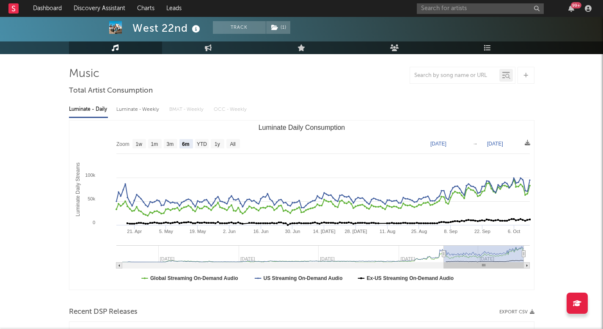
click at [489, 48] on icon at bounding box center [487, 47] width 7 height 7
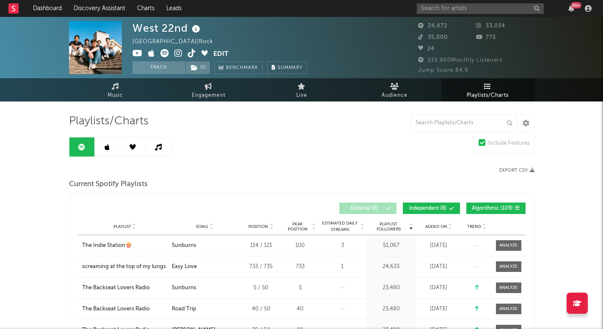
click at [116, 98] on span "Music" at bounding box center [116, 96] width 16 height 10
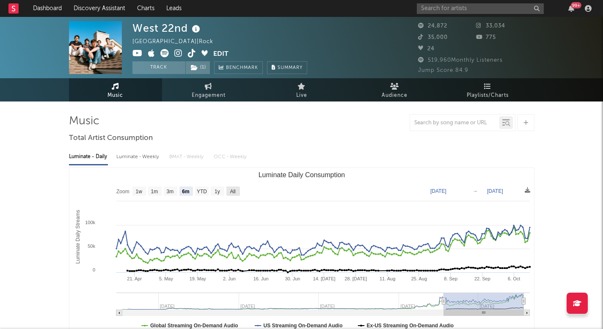
click at [233, 191] on text "All" at bounding box center [233, 192] width 6 height 6
select select "All"
type input "2023-04-09"
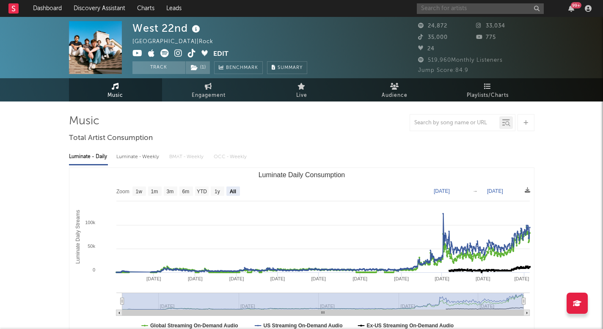
click at [452, 9] on input "text" at bounding box center [480, 8] width 127 height 11
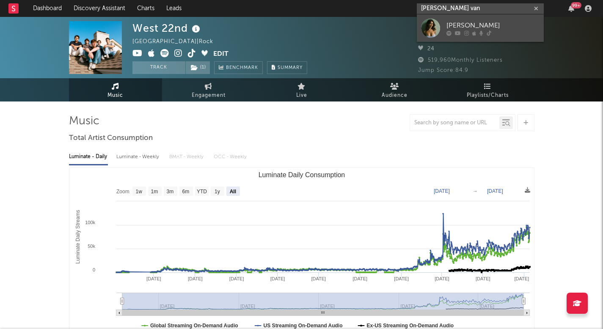
type input "isbel van"
click at [480, 28] on div "Isabel van Gelder" at bounding box center [493, 25] width 93 height 10
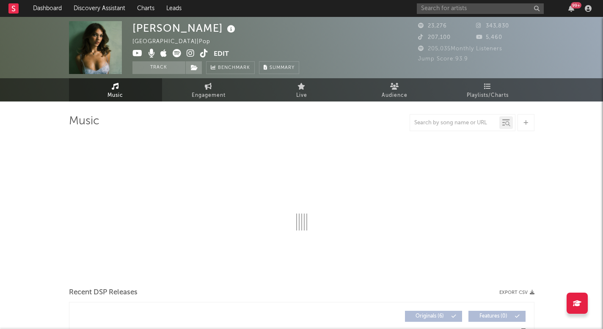
select select "1w"
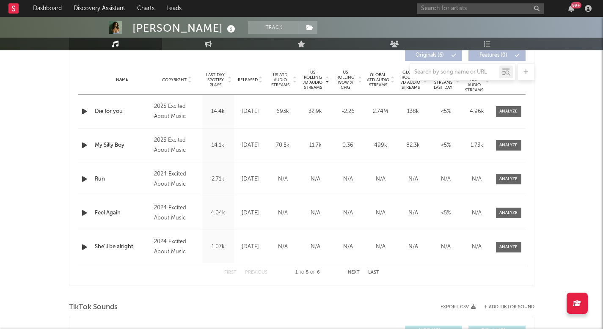
scroll to position [318, 0]
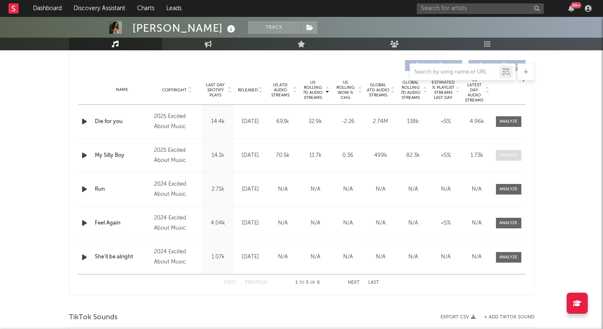
click at [504, 154] on div at bounding box center [509, 155] width 18 height 6
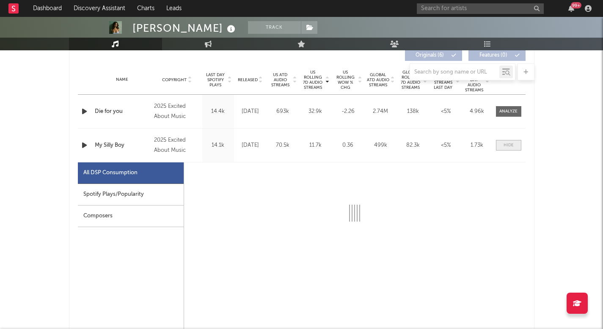
scroll to position [329, 0]
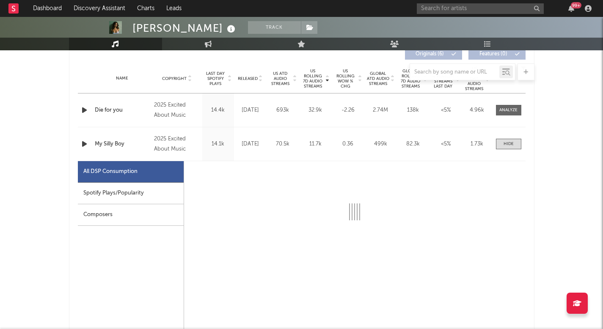
select select "1w"
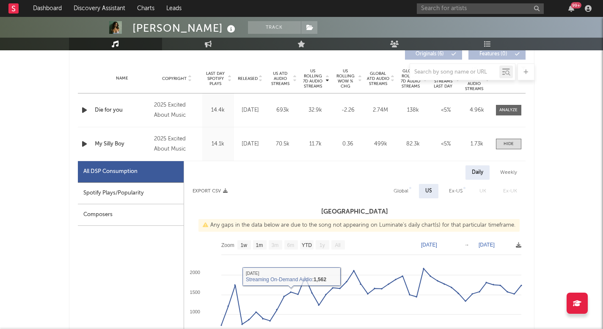
click at [102, 193] on div "Spotify Plays/Popularity" at bounding box center [131, 194] width 106 height 22
select select "1w"
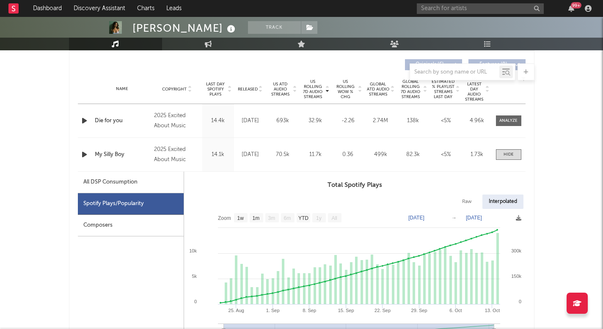
scroll to position [295, 0]
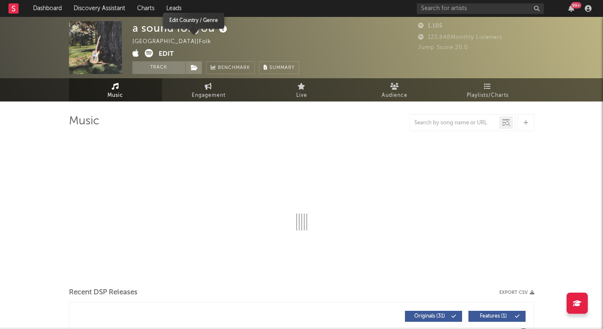
select select "6m"
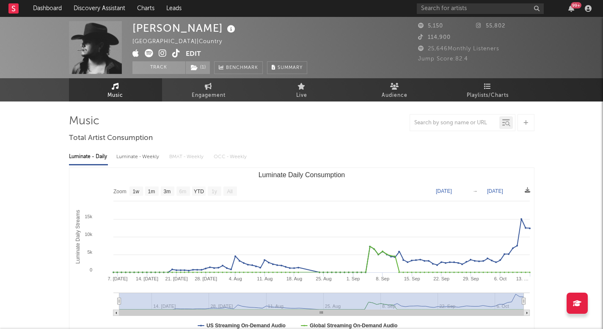
select select "1w"
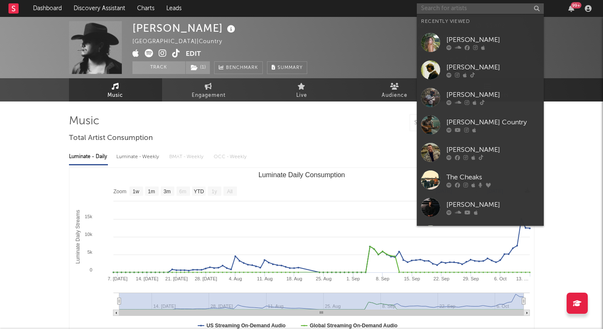
click at [419, 6] on input "text" at bounding box center [480, 8] width 127 height 11
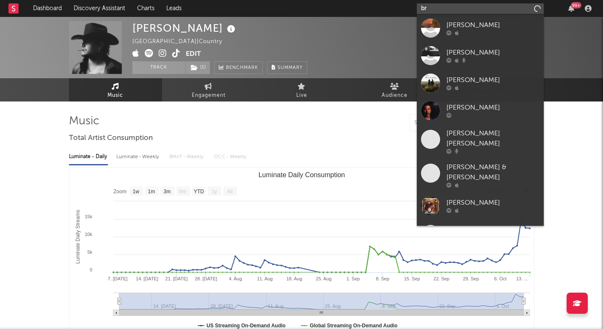
type input "b"
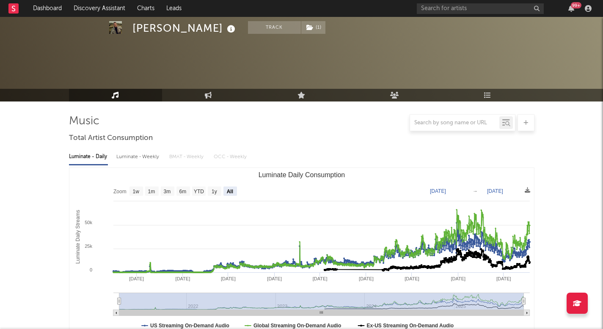
click at [98, 8] on link "Discovery Assistant" at bounding box center [99, 8] width 63 height 17
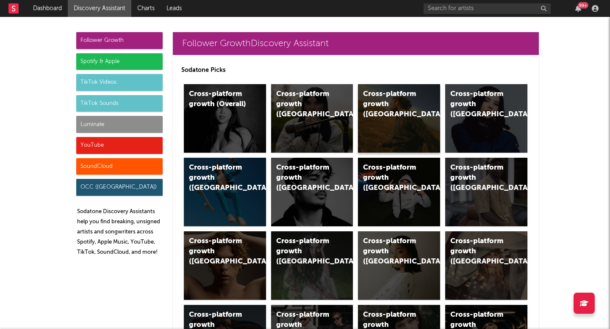
click at [369, 126] on div "Cross-platform growth ([GEOGRAPHIC_DATA])" at bounding box center [399, 118] width 82 height 69
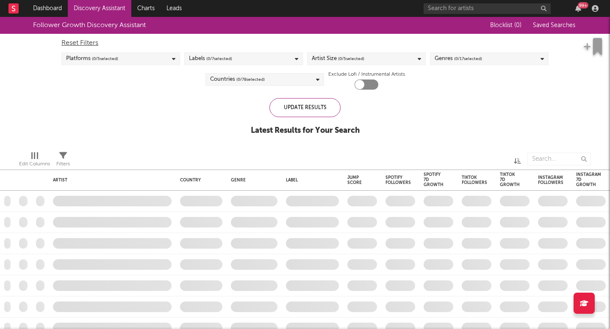
checkbox input "true"
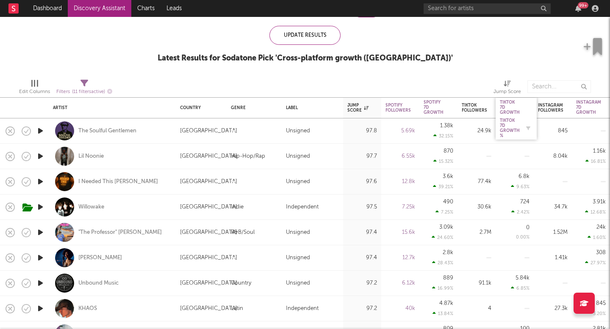
click at [509, 123] on div "Tiktok 7D Growth %" at bounding box center [510, 128] width 20 height 20
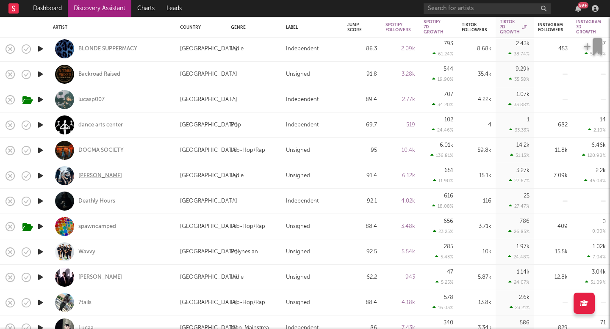
click at [94, 174] on div "[PERSON_NAME]" at bounding box center [100, 176] width 44 height 8
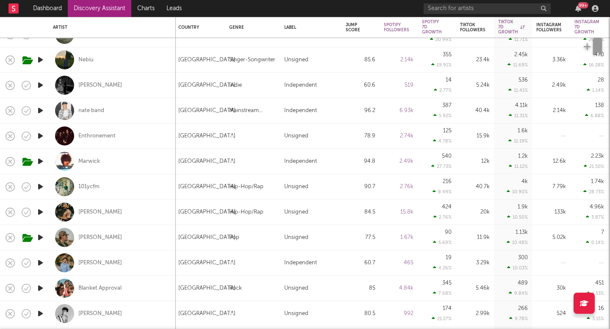
click at [117, 8] on link "Discovery Assistant" at bounding box center [99, 8] width 63 height 17
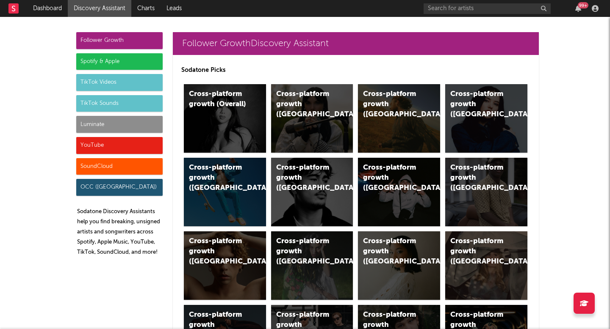
click at [137, 34] on div "Follower Growth" at bounding box center [119, 40] width 86 height 17
click at [388, 133] on div "Cross-platform growth ([GEOGRAPHIC_DATA])" at bounding box center [399, 118] width 82 height 69
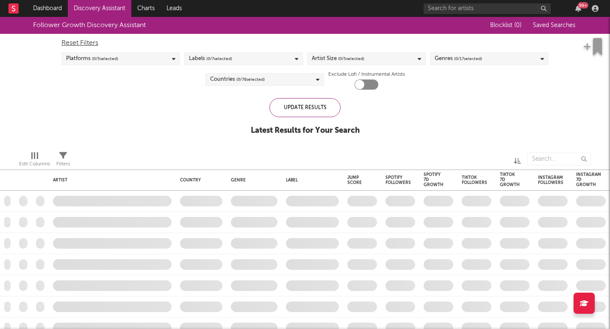
checkbox input "true"
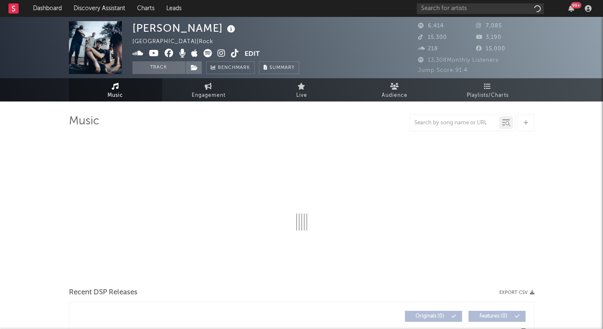
select select "1w"
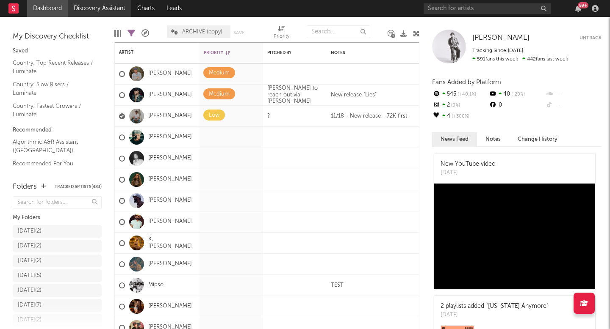
click at [118, 9] on link "Discovery Assistant" at bounding box center [99, 8] width 63 height 17
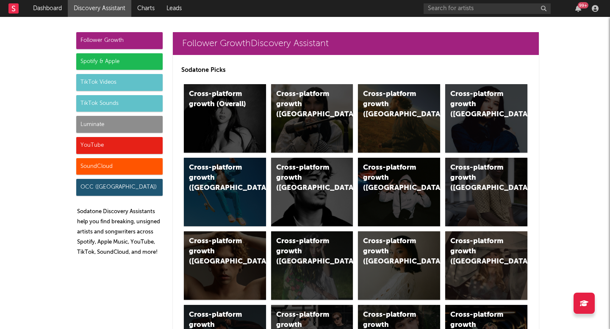
click at [91, 130] on div "Luminate" at bounding box center [119, 124] width 86 height 17
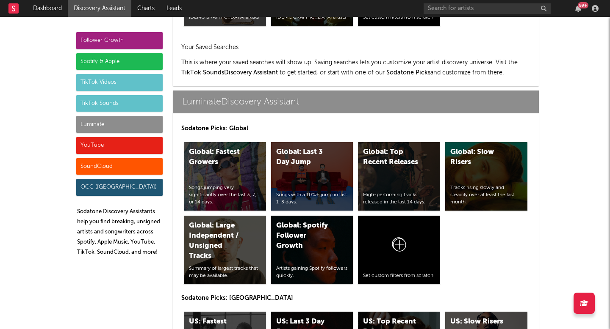
scroll to position [4098, 0]
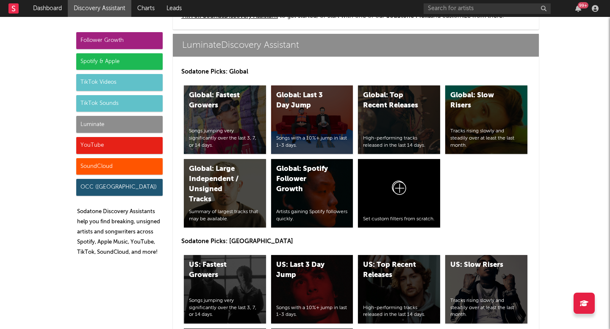
click at [91, 130] on div "Luminate" at bounding box center [119, 124] width 86 height 17
click at [111, 38] on div "Follower Growth" at bounding box center [119, 40] width 86 height 17
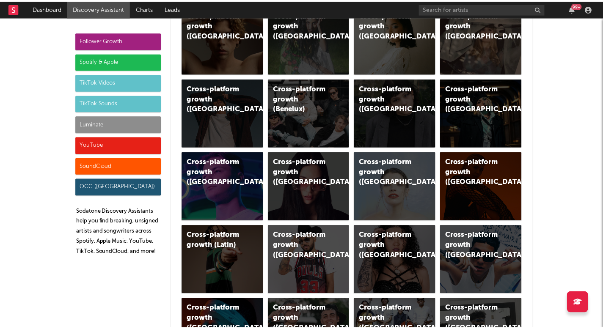
scroll to position [0, 0]
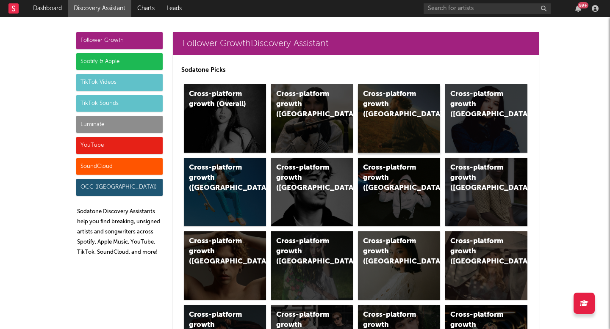
click at [367, 105] on div "Cross-platform growth ([GEOGRAPHIC_DATA])" at bounding box center [392, 104] width 58 height 30
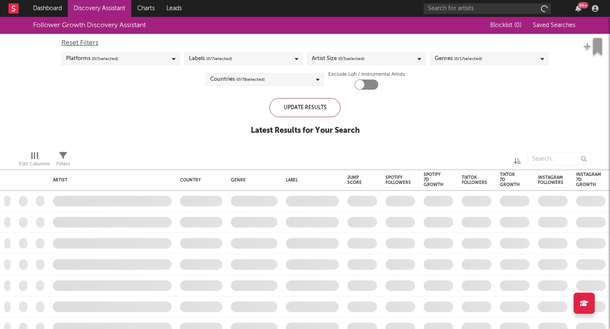
checkbox input "true"
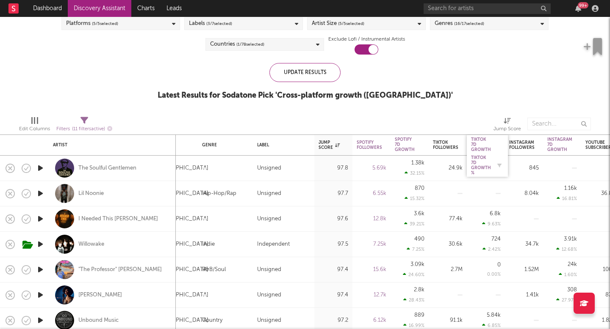
click at [481, 158] on div "Tiktok 7D Growth %" at bounding box center [481, 165] width 20 height 20
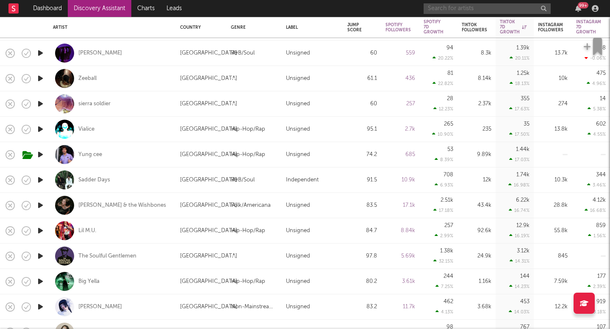
click at [437, 10] on input "text" at bounding box center [486, 8] width 127 height 11
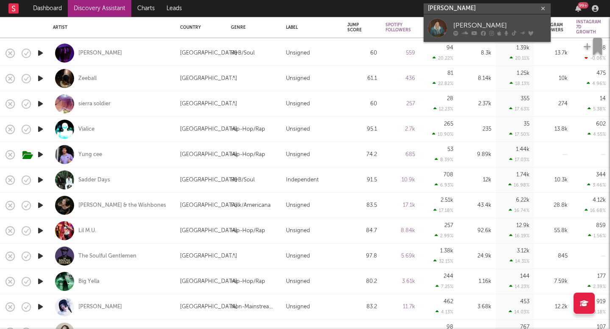
type input "[PERSON_NAME]"
click at [442, 25] on div at bounding box center [437, 28] width 19 height 19
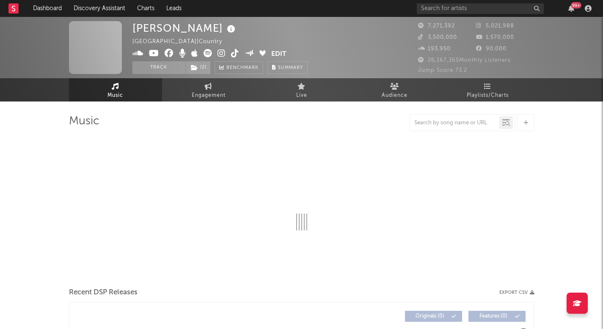
select select "6m"
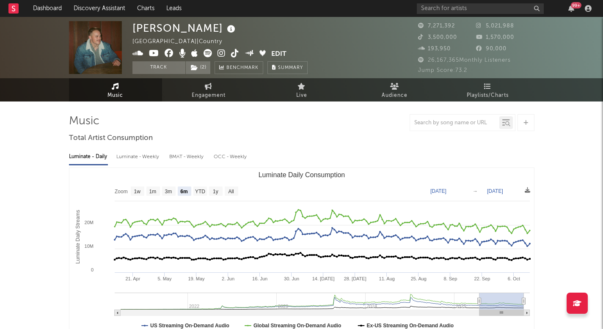
select select "6m"
click at [149, 158] on div "Luminate - Weekly" at bounding box center [138, 157] width 44 height 14
select select "6m"
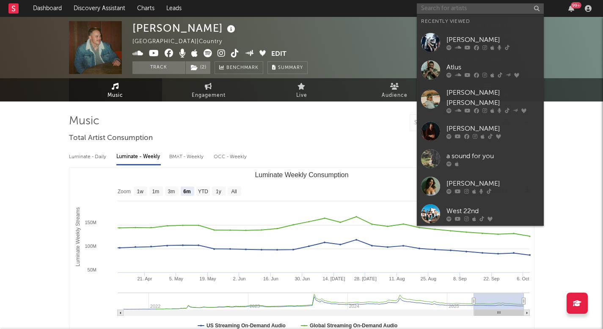
click at [483, 8] on input "text" at bounding box center [480, 8] width 127 height 11
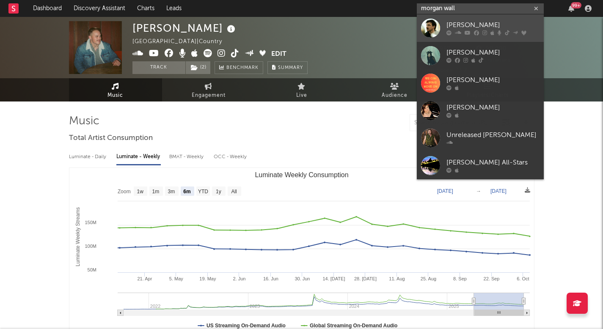
type input "morgan wall"
click at [479, 26] on div "[PERSON_NAME]" at bounding box center [493, 25] width 93 height 10
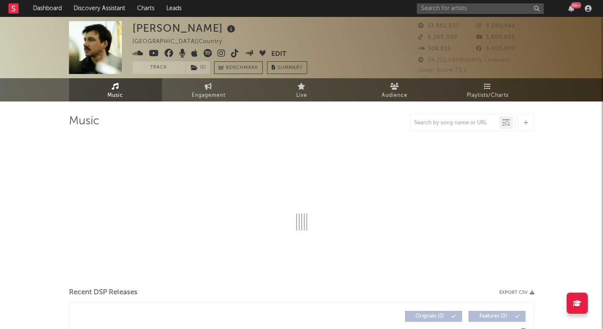
select select "6m"
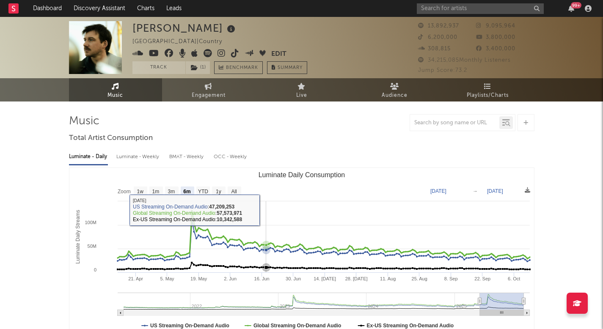
scroll to position [2, 0]
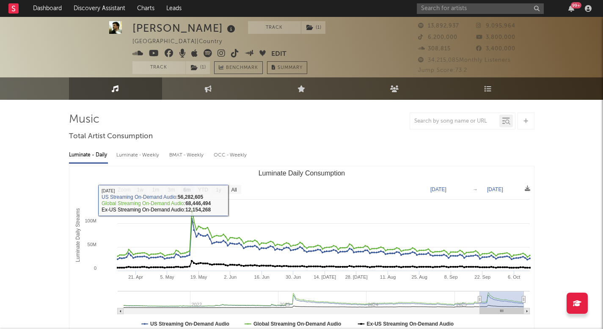
click at [149, 151] on div "Luminate - Weekly" at bounding box center [138, 155] width 44 height 14
select select "6m"
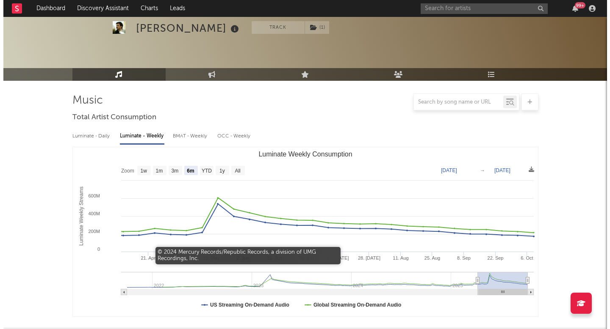
scroll to position [0, 0]
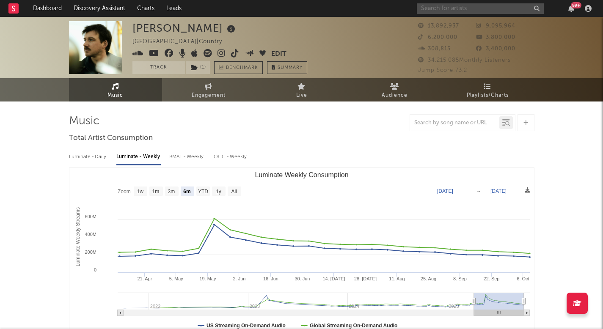
click at [444, 12] on input "text" at bounding box center [480, 8] width 127 height 11
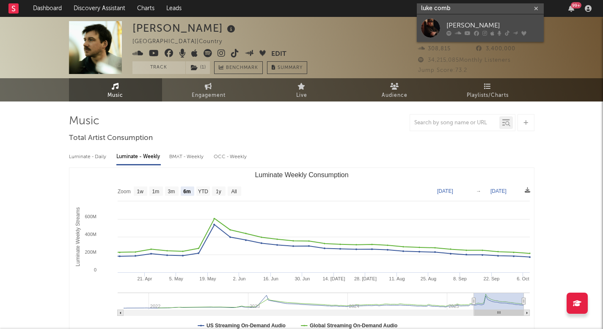
type input "luke comb"
click at [445, 22] on link "[PERSON_NAME]" at bounding box center [480, 28] width 127 height 28
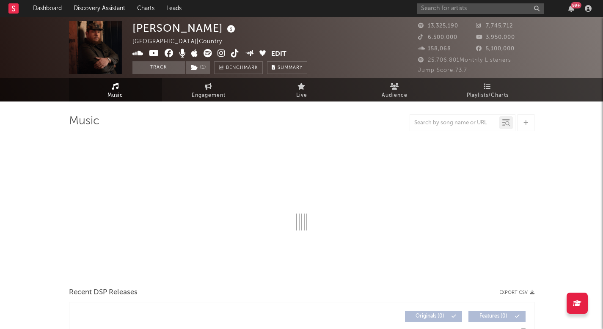
select select "6m"
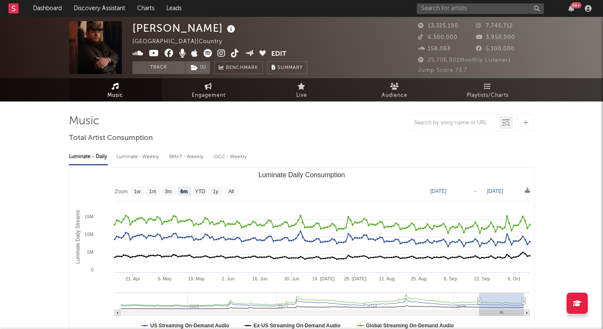
click at [149, 161] on div "Luminate - Weekly" at bounding box center [138, 157] width 44 height 14
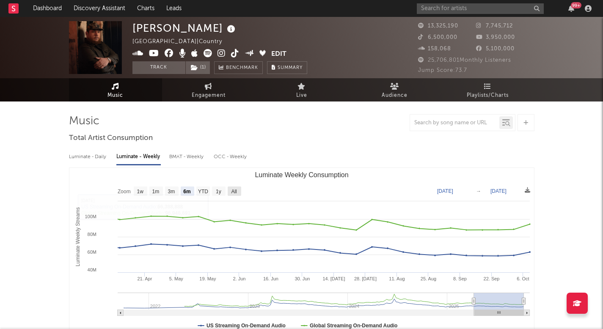
click at [228, 188] on rect "Luminate Weekly Consumption" at bounding box center [235, 191] width 14 height 9
select select "All"
type input "2021-09-30"
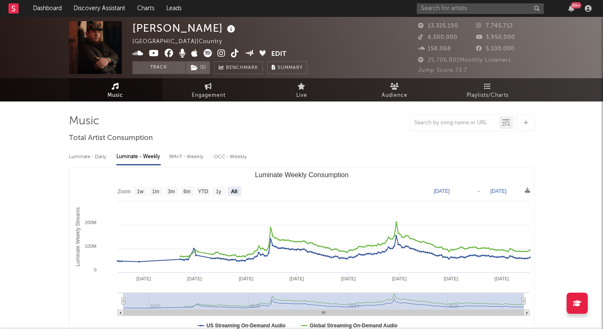
click at [447, 15] on div "99 +" at bounding box center [506, 8] width 178 height 17
click at [448, 9] on input "text" at bounding box center [480, 8] width 127 height 11
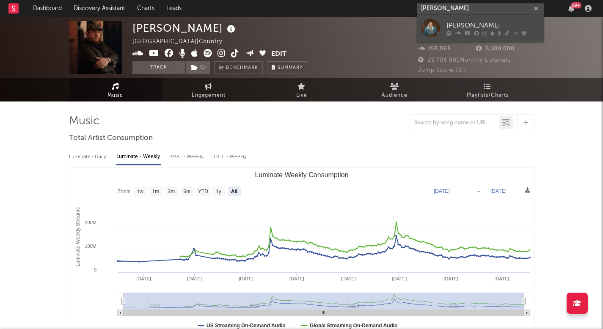
type input "zach bryan"
click at [450, 22] on div "Zach Bryan" at bounding box center [493, 25] width 93 height 10
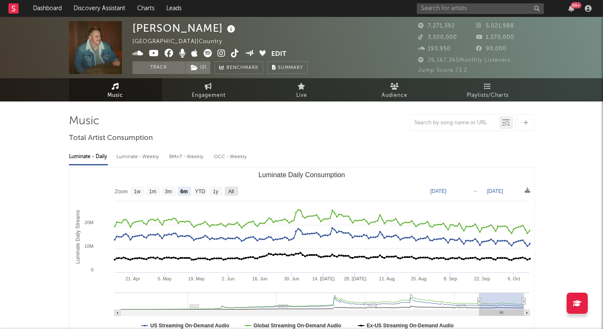
click at [236, 191] on rect "Luminate Daily Consumption" at bounding box center [232, 191] width 14 height 9
select select "All"
type input "2021-03-31"
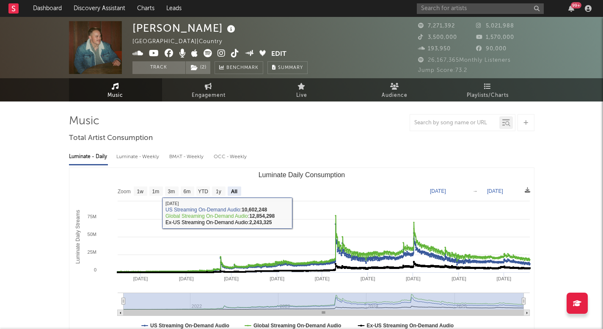
click at [141, 162] on div "Luminate - Weekly" at bounding box center [138, 157] width 44 height 14
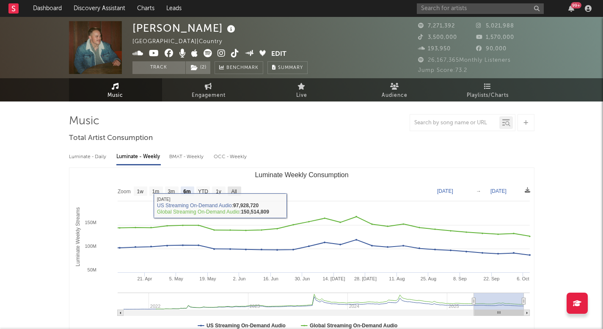
click at [236, 193] on text "All" at bounding box center [234, 192] width 6 height 6
select select "All"
type input "2021-09-30"
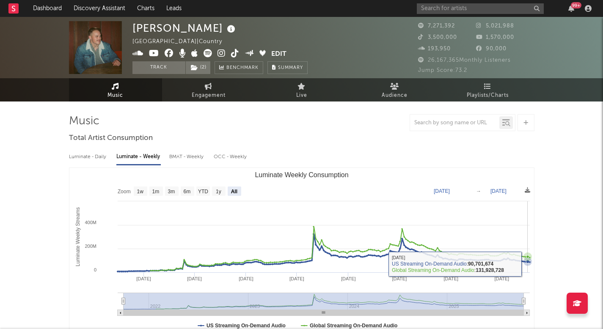
click at [528, 264] on icon "Luminate Weekly Consumption" at bounding box center [528, 262] width 8 height 8
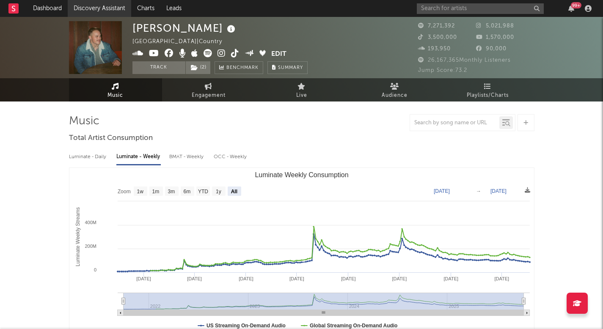
click at [90, 3] on link "Discovery Assistant" at bounding box center [99, 8] width 63 height 17
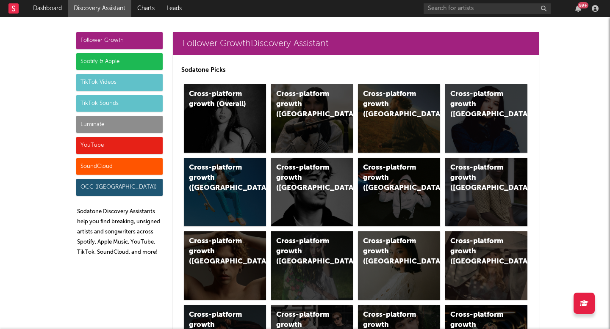
click at [149, 121] on div "Luminate" at bounding box center [119, 124] width 86 height 17
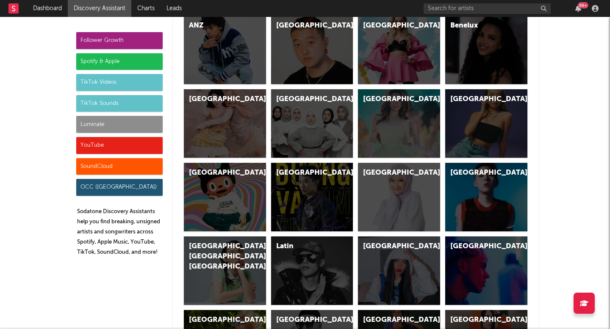
scroll to position [4098, 0]
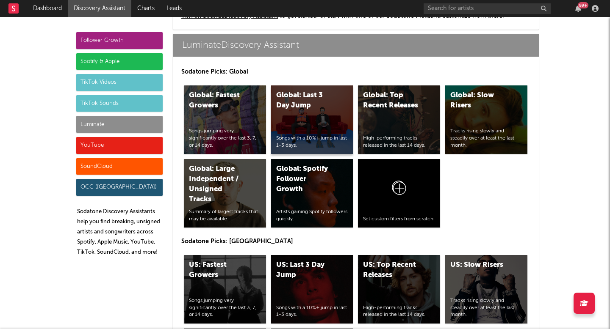
click at [293, 117] on div "Global: Last 3 Day Jump Songs with a 10%+ jump in last 1-3 days." at bounding box center [312, 120] width 82 height 69
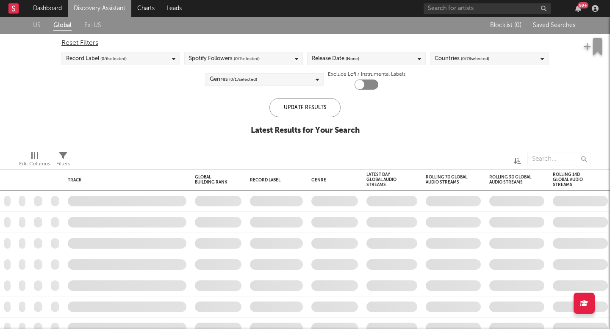
checkbox input "true"
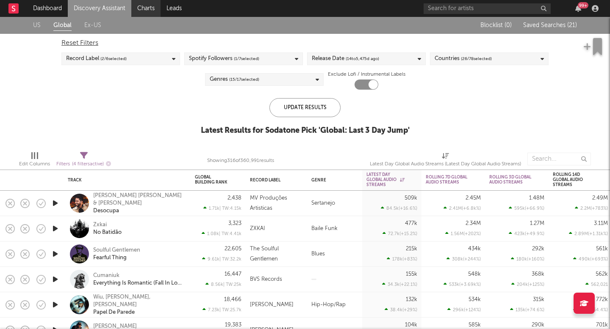
click at [155, 10] on link "Charts" at bounding box center [145, 8] width 29 height 17
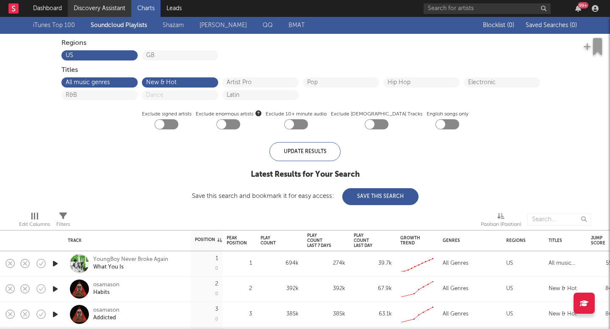
click at [121, 6] on link "Discovery Assistant" at bounding box center [99, 8] width 63 height 17
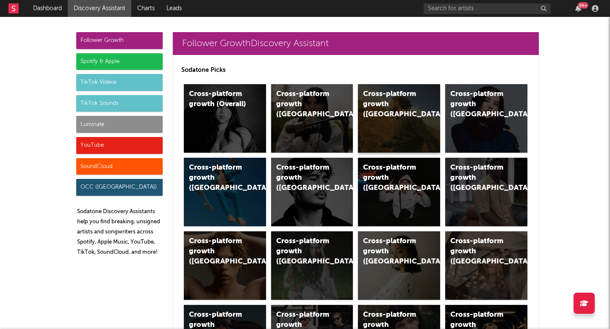
click at [395, 115] on div "Cross-platform growth ([GEOGRAPHIC_DATA])" at bounding box center [399, 118] width 82 height 69
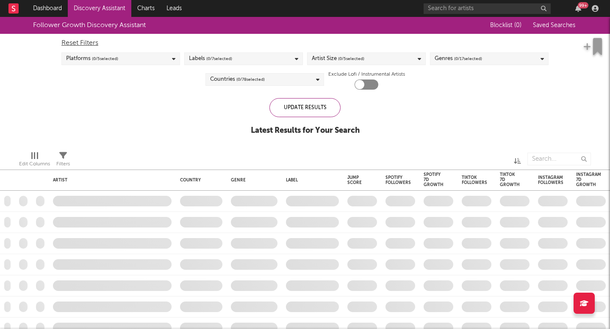
checkbox input "true"
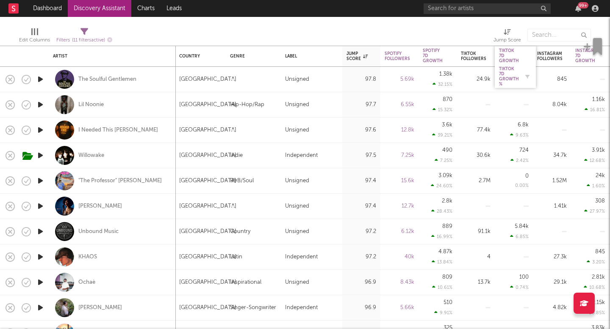
click at [509, 73] on div "Tiktok 7D Growth %" at bounding box center [509, 76] width 20 height 20
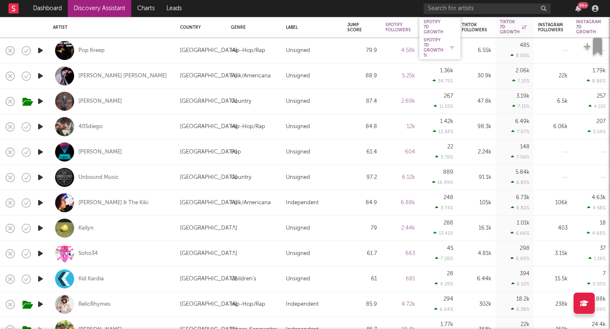
click at [435, 43] on div "Spotify 7D Growth %" at bounding box center [433, 48] width 20 height 20
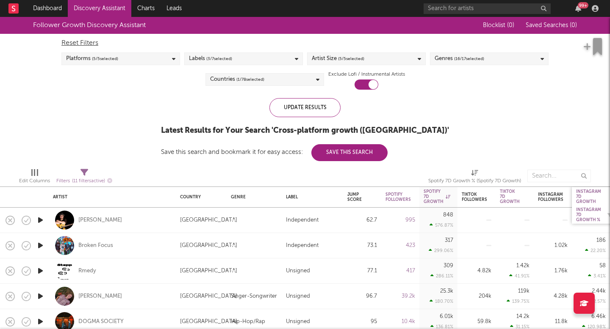
click at [588, 218] on div "Instagram 7D Growth %" at bounding box center [588, 214] width 25 height 15
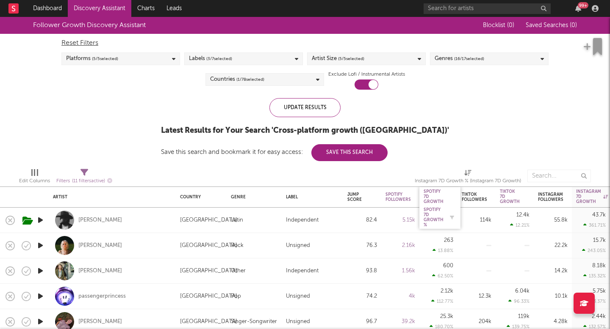
click at [433, 209] on div "Spotify 7D Growth %" at bounding box center [433, 217] width 20 height 20
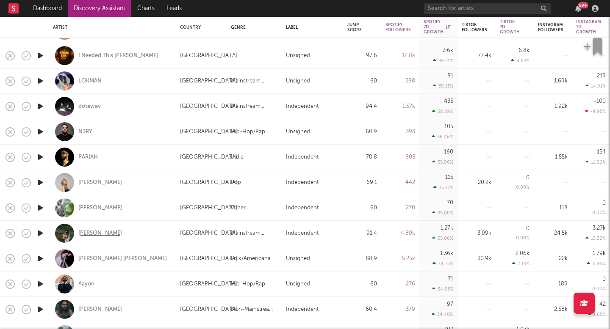
click at [91, 236] on div "Penny" at bounding box center [100, 234] width 44 height 8
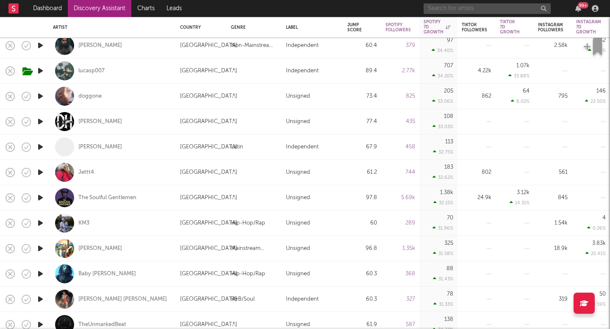
click at [445, 11] on input "text" at bounding box center [486, 8] width 127 height 11
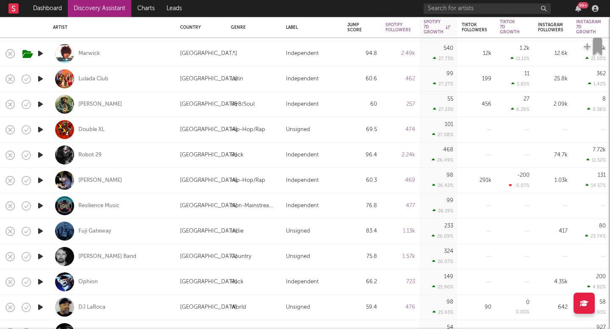
click at [72, 4] on link "Discovery Assistant" at bounding box center [99, 8] width 63 height 17
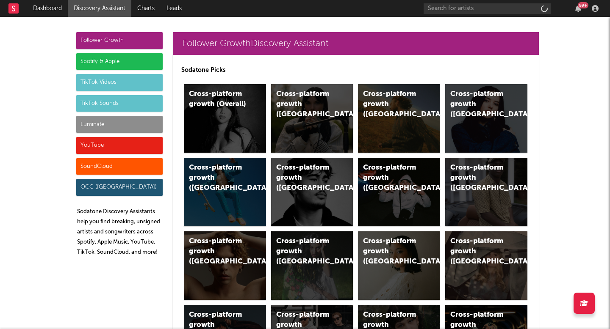
click at [102, 123] on div "Luminate" at bounding box center [119, 124] width 86 height 17
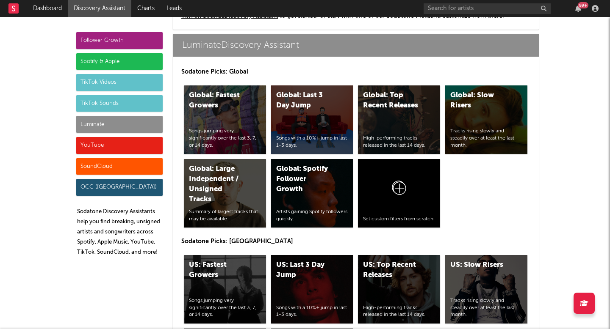
scroll to position [4105, 0]
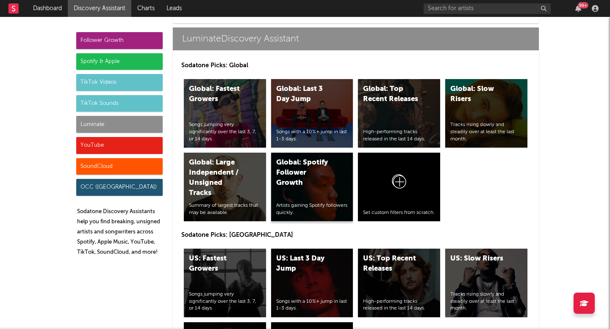
click at [322, 166] on div "Global: Spotify Follower Growth" at bounding box center [305, 173] width 58 height 30
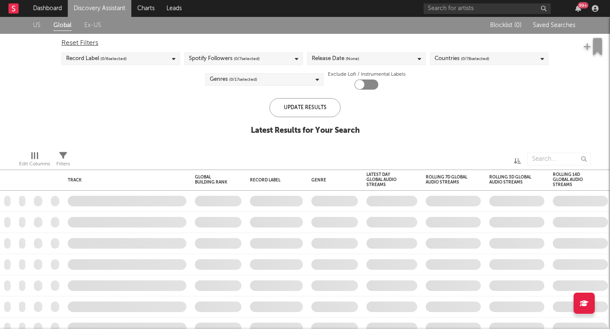
checkbox input "true"
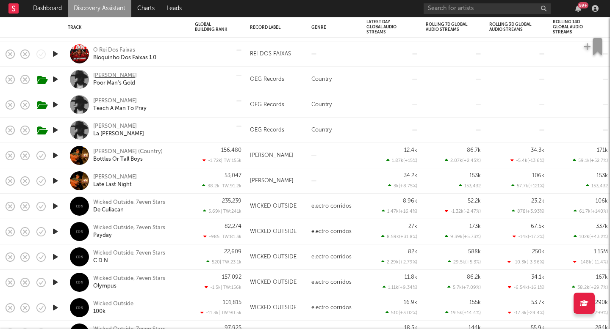
click at [105, 75] on div "Cash Cortes" at bounding box center [115, 76] width 44 height 8
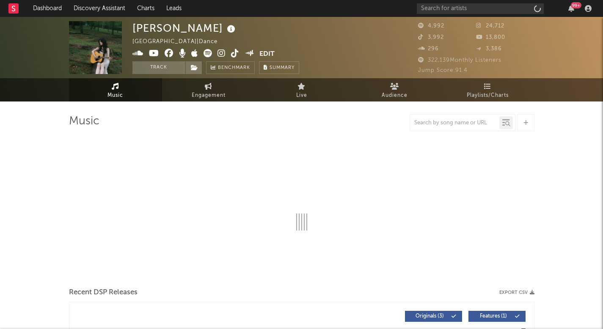
select select "1w"
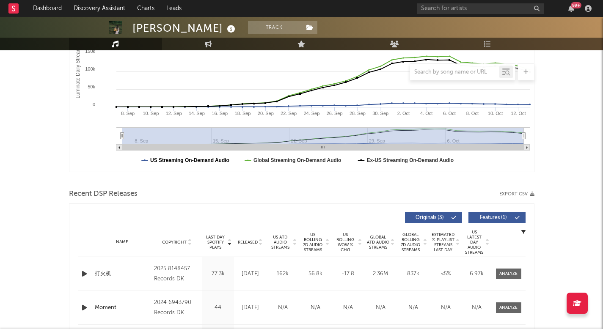
scroll to position [183, 0]
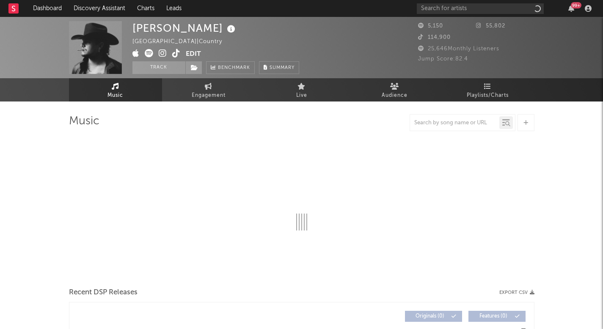
select select "1w"
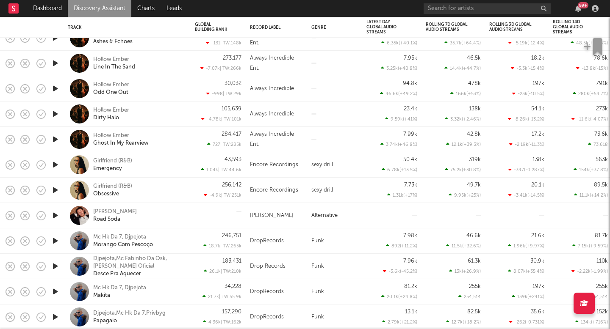
click at [116, 6] on link "Discovery Assistant" at bounding box center [99, 8] width 63 height 17
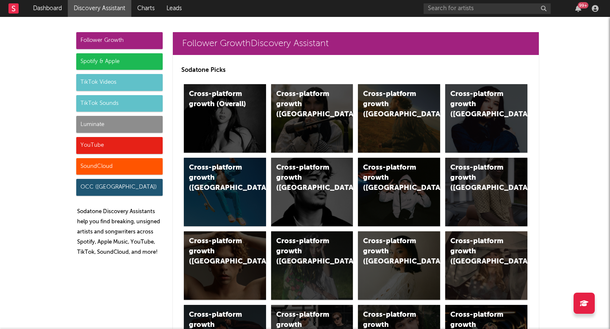
click at [120, 94] on div "Follower Growth Spotify & Apple TikTok Videos TikTok Sounds Luminate YouTube So…" at bounding box center [119, 147] width 86 height 231
click at [120, 97] on div "TikTok Sounds" at bounding box center [119, 103] width 86 height 17
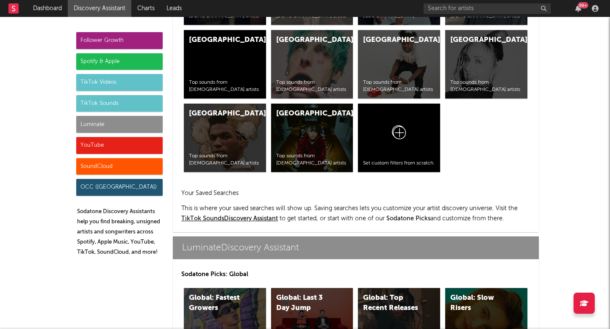
scroll to position [3910, 0]
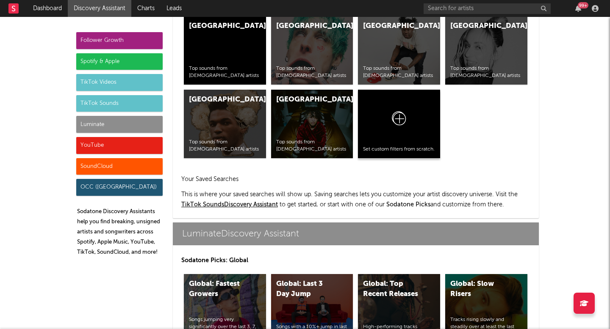
click at [410, 113] on div at bounding box center [399, 120] width 72 height 51
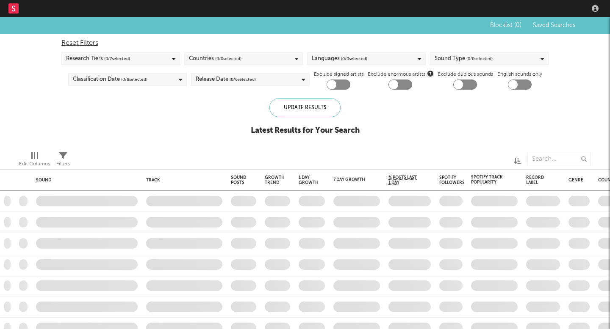
checkbox input "true"
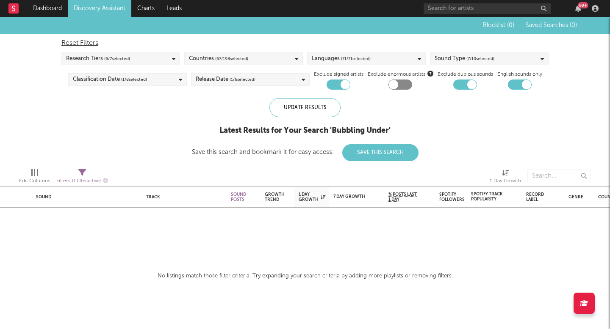
click at [160, 62] on div "Research Tiers ( 6 / 7 selected)" at bounding box center [120, 58] width 119 height 13
click at [110, 12] on link "Discovery Assistant" at bounding box center [99, 8] width 63 height 17
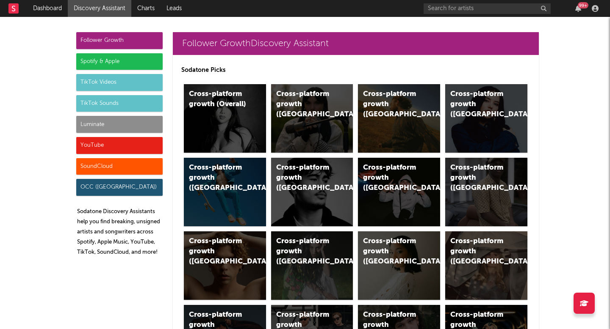
click at [112, 96] on div "TikTok Sounds" at bounding box center [119, 103] width 86 height 17
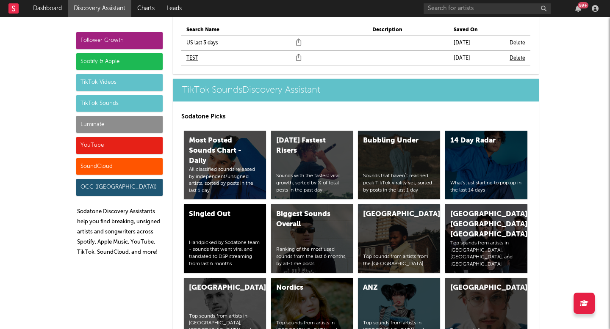
scroll to position [3251, 0]
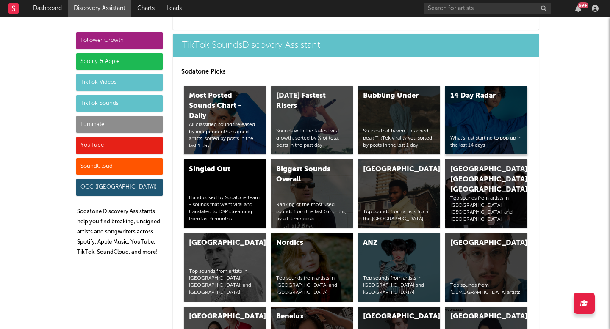
click at [479, 110] on div "14 Day Radar What's just starting to pop up in the last 14 days" at bounding box center [486, 120] width 82 height 69
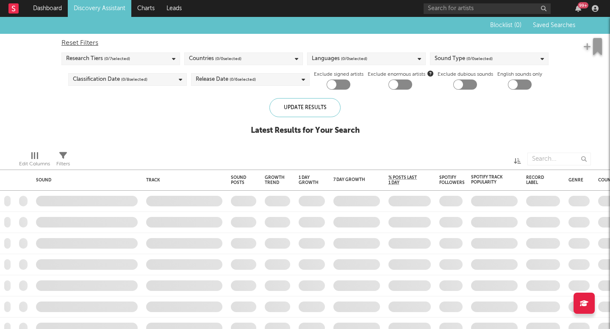
checkbox input "true"
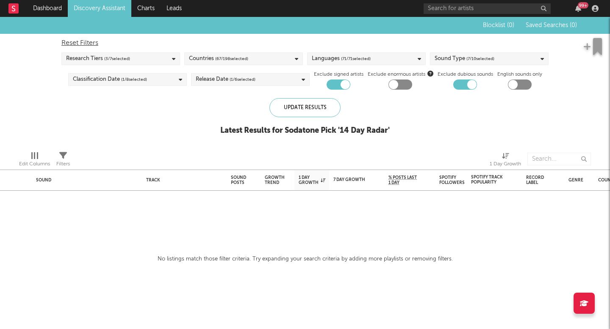
click at [162, 63] on div "Research Tiers ( 3 / 7 selected)" at bounding box center [120, 58] width 119 height 13
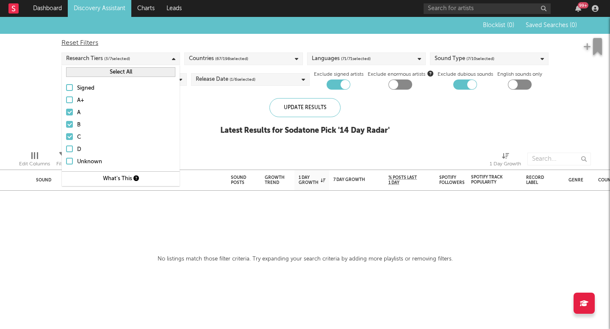
click at [70, 160] on div at bounding box center [69, 161] width 7 height 7
click at [66, 160] on input "Unknown" at bounding box center [66, 162] width 0 height 10
click at [73, 146] on label "D" at bounding box center [120, 150] width 109 height 10
click at [66, 146] on input "D" at bounding box center [66, 150] width 0 height 10
click at [67, 95] on div "Signed A+ A B C D Unknown" at bounding box center [121, 125] width 118 height 92
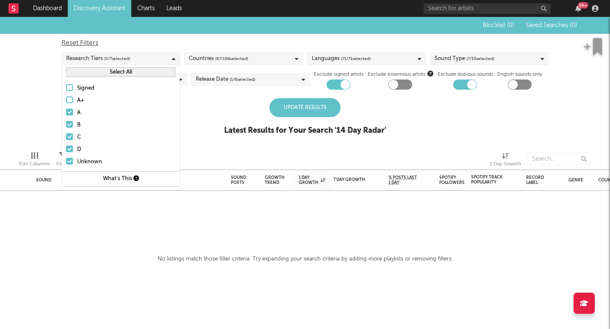
click at [67, 99] on div at bounding box center [69, 100] width 7 height 7
click at [66, 99] on input "A+" at bounding box center [66, 101] width 0 height 10
click at [66, 87] on div at bounding box center [69, 87] width 7 height 7
click at [66, 87] on input "Signed" at bounding box center [66, 88] width 0 height 10
click at [313, 109] on div "Update Results" at bounding box center [304, 107] width 71 height 19
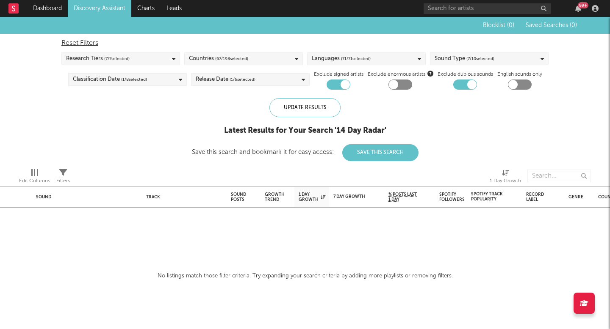
click at [473, 65] on div "Reset Filters Research Tiers ( 7 / 7 selected) Countries ( 67 / 198 selected) L…" at bounding box center [304, 62] width 495 height 56
click at [475, 59] on span "( 7 / 10 selected)" at bounding box center [480, 59] width 28 height 10
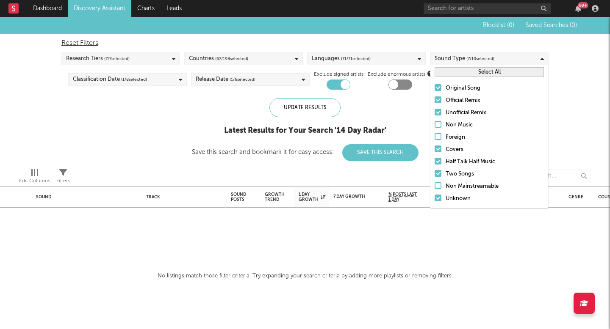
click at [464, 69] on button "Select All" at bounding box center [488, 72] width 109 height 10
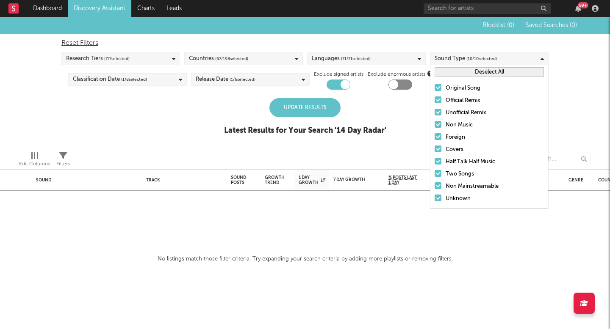
click at [332, 108] on div "Update Results" at bounding box center [304, 107] width 71 height 19
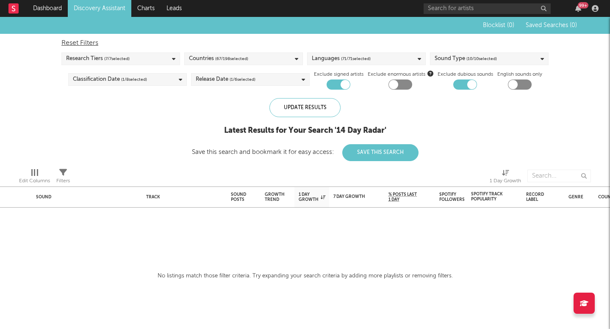
click at [119, 12] on link "Discovery Assistant" at bounding box center [99, 8] width 63 height 17
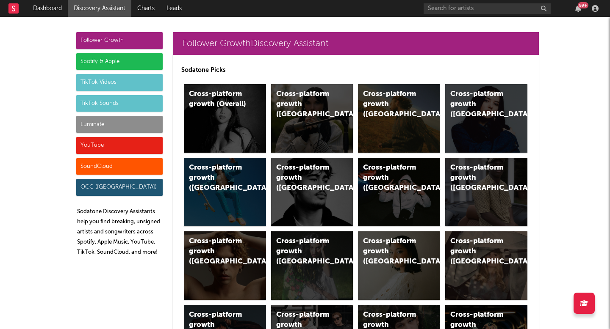
click at [108, 123] on div "Luminate" at bounding box center [119, 124] width 86 height 17
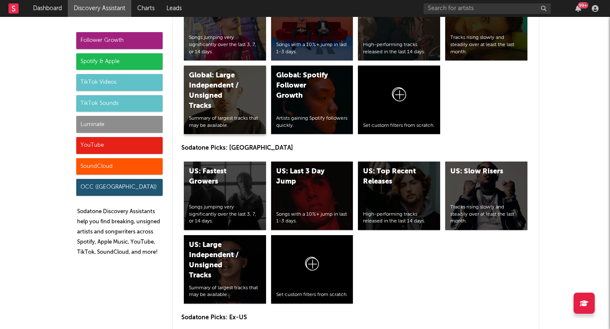
scroll to position [4194, 0]
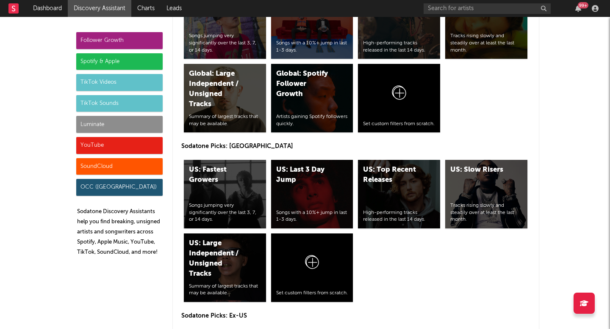
click at [126, 99] on div "TikTok Sounds" at bounding box center [119, 103] width 86 height 17
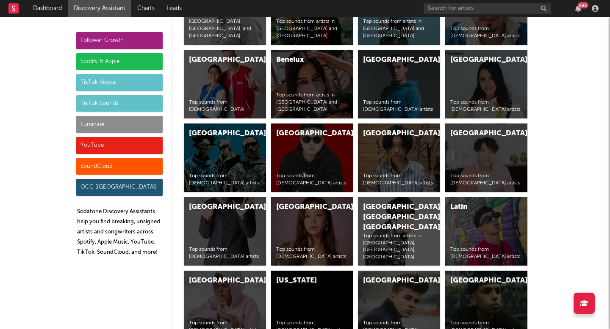
scroll to position [3563, 0]
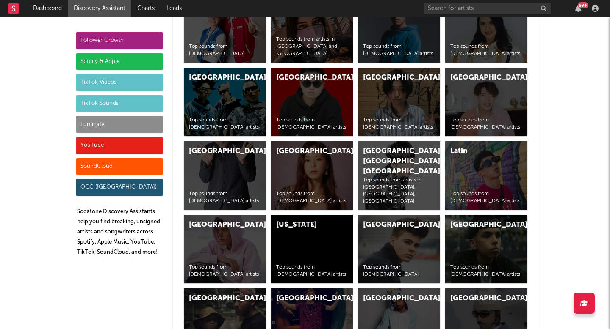
click at [87, 106] on div "TikTok Sounds" at bounding box center [119, 103] width 86 height 17
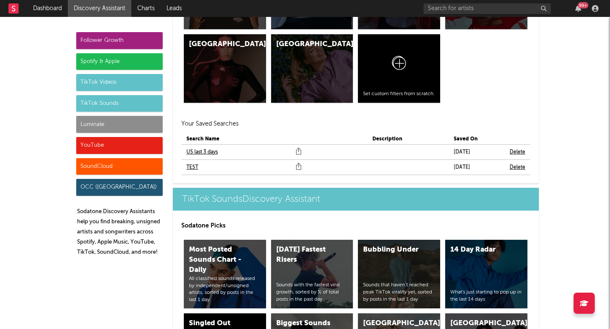
scroll to position [3053, 0]
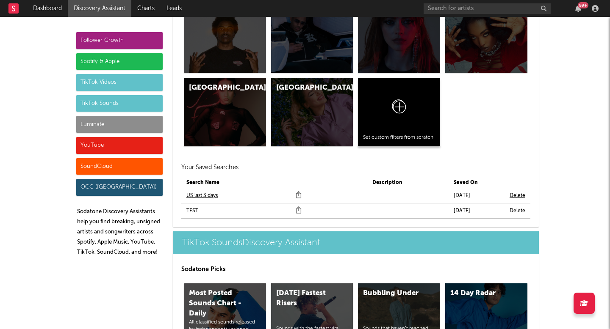
click at [385, 106] on div at bounding box center [399, 108] width 72 height 51
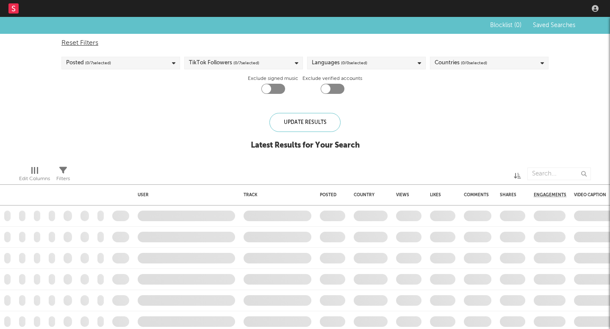
type input "country"
checkbox input "true"
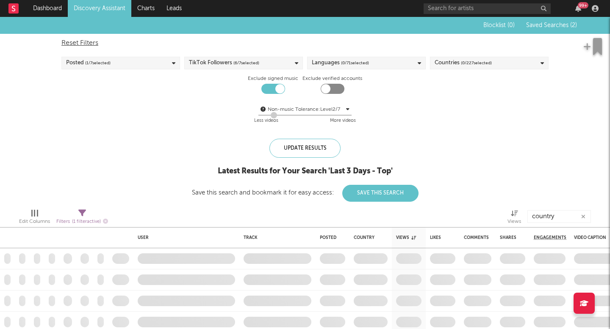
click at [96, 8] on link "Discovery Assistant" at bounding box center [99, 8] width 63 height 17
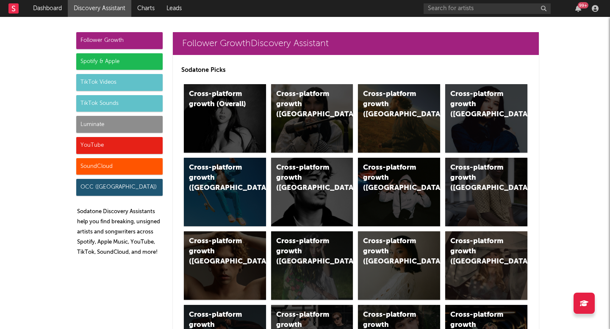
click at [113, 108] on div "TikTok Sounds" at bounding box center [119, 103] width 86 height 17
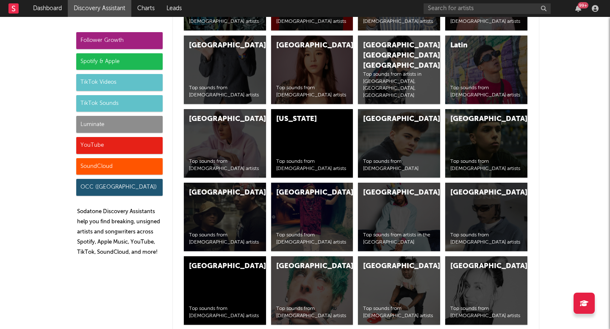
scroll to position [3782, 0]
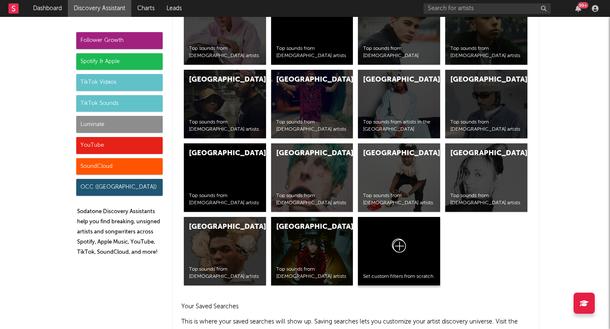
click at [412, 256] on div at bounding box center [399, 247] width 72 height 51
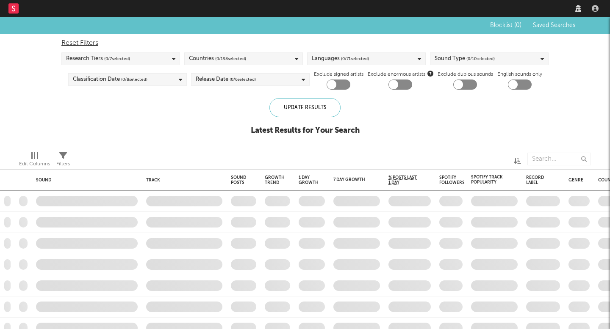
checkbox input "true"
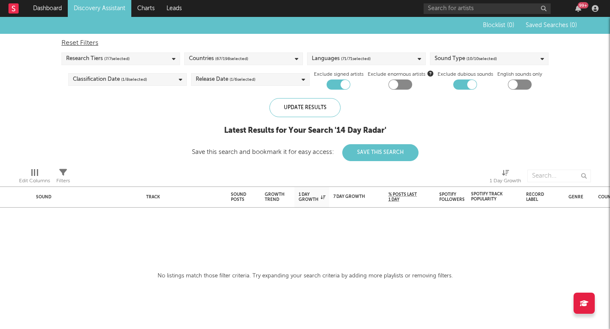
click at [163, 53] on div "Research Tiers ( 7 / 7 selected)" at bounding box center [120, 58] width 119 height 13
click at [220, 129] on div "Latest Results for Your Search ' 14 Day Radar '" at bounding box center [305, 131] width 226 height 10
click at [457, 67] on div "Reset Filters Research Tiers ( 7 / 7 selected) Countries ( 67 / 198 selected) L…" at bounding box center [304, 62] width 495 height 56
click at [459, 56] on div "Sound Type ( 10 / 10 selected)" at bounding box center [465, 59] width 62 height 10
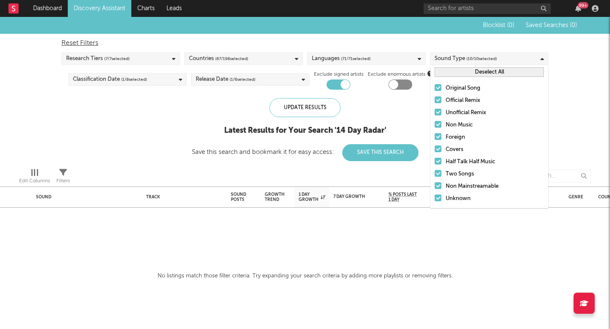
click at [392, 54] on div "Languages ( 71 / 71 selected)" at bounding box center [366, 58] width 119 height 13
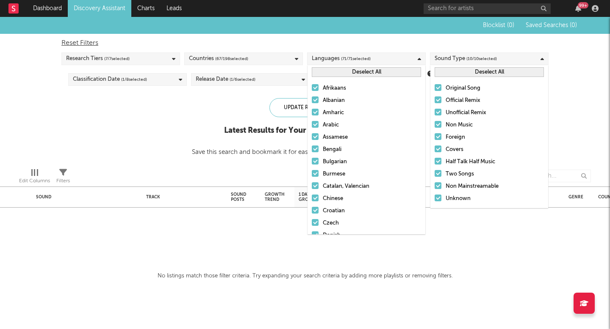
click at [221, 114] on div "Update Results Latest Results for Your Search ' 14 Day Radar ' Save this search…" at bounding box center [305, 129] width 226 height 63
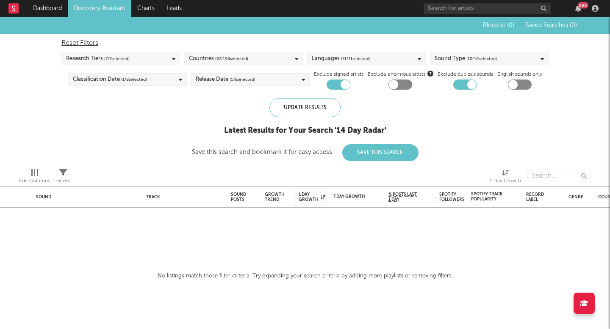
click at [227, 80] on div "Release Date ( 1 / 6 selected)" at bounding box center [226, 80] width 60 height 10
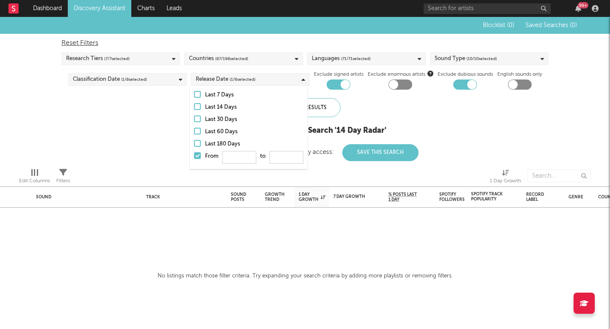
click at [197, 143] on div at bounding box center [197, 143] width 7 height 7
click at [194, 143] on input "Last 180 Days" at bounding box center [194, 144] width 0 height 10
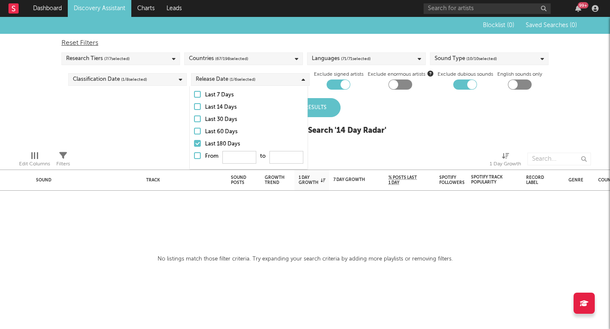
click at [154, 127] on div "Blocklist ( 0 ) Saved Searches ( 0 ) Reset Filters Research Tiers ( 7 / 7 selec…" at bounding box center [305, 80] width 610 height 127
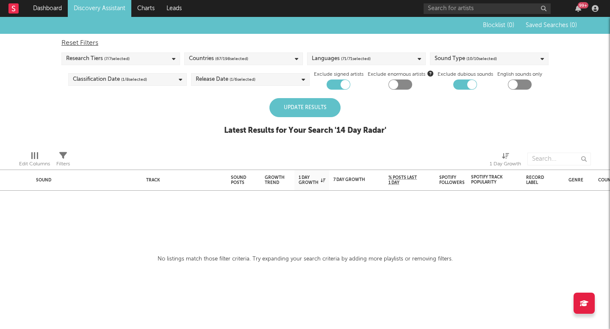
click at [340, 113] on div "Update Results Latest Results for Your Search ' 14 Day Radar '" at bounding box center [305, 121] width 162 height 46
click at [320, 113] on div "Update Results" at bounding box center [304, 107] width 71 height 19
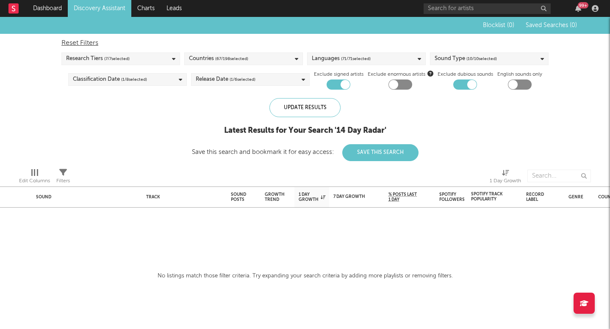
click at [459, 86] on div at bounding box center [465, 85] width 24 height 10
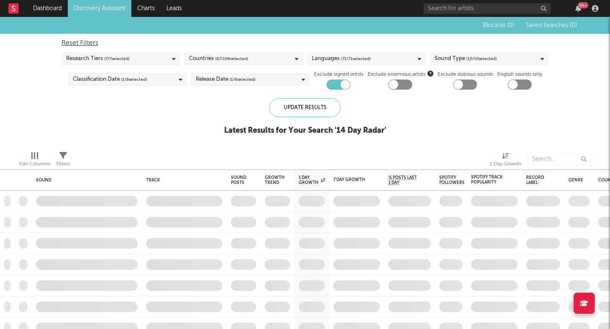
checkbox input "false"
click at [333, 81] on div at bounding box center [338, 85] width 24 height 10
click at [338, 82] on div at bounding box center [338, 85] width 24 height 10
checkbox input "true"
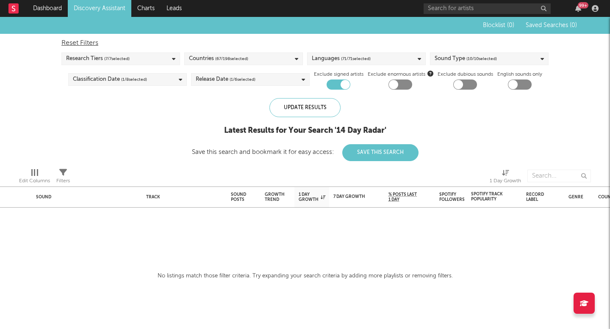
click at [314, 97] on div "Blocklist ( 0 ) Saved Searches ( 0 ) Reset Filters Research Tiers ( 7 / 7 selec…" at bounding box center [305, 89] width 610 height 144
click at [109, 3] on link "Discovery Assistant" at bounding box center [99, 8] width 63 height 17
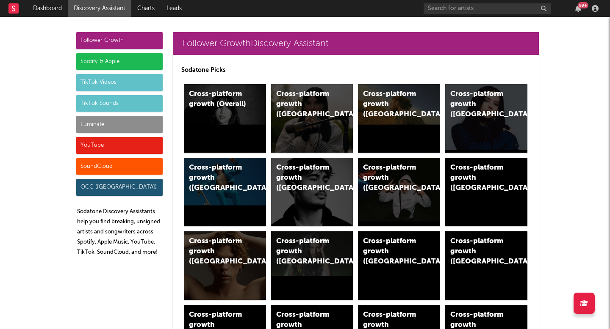
click at [119, 105] on div "TikTok Sounds" at bounding box center [119, 103] width 86 height 17
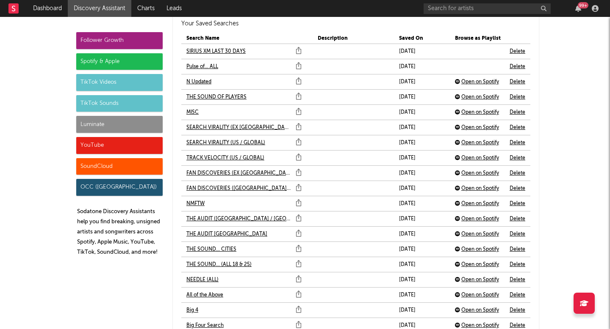
scroll to position [3251, 0]
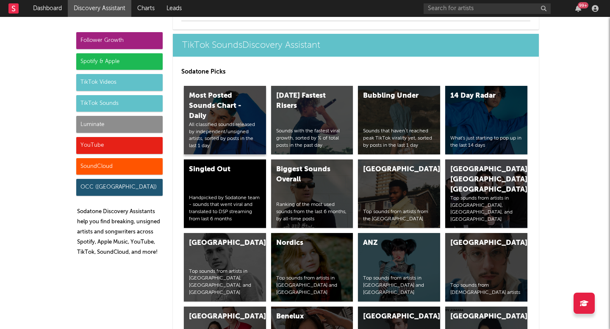
click at [226, 104] on div "Most Posted Sounds Chart - Daily" at bounding box center [218, 106] width 58 height 30
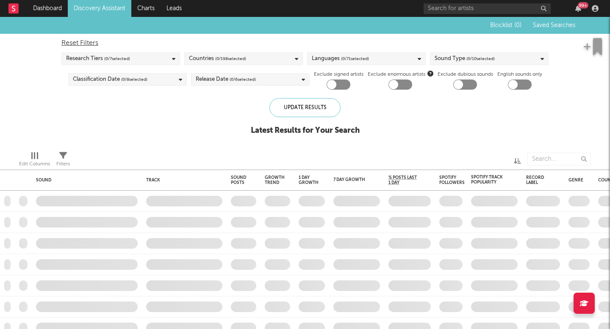
checkbox input "true"
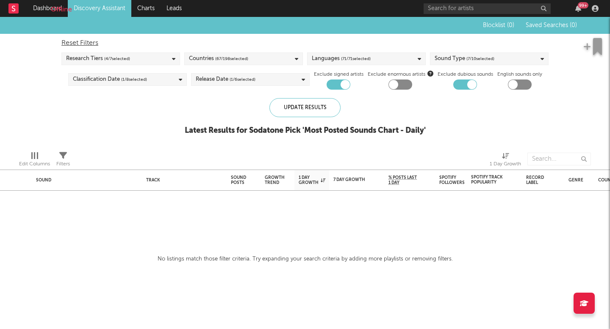
click at [345, 90] on div "Blocklist ( 0 ) Saved Searches ( 0 ) Reset Filters Research Tiers ( 4 / 7 selec…" at bounding box center [305, 80] width 610 height 127
click at [332, 82] on div at bounding box center [338, 85] width 24 height 10
checkbox input "false"
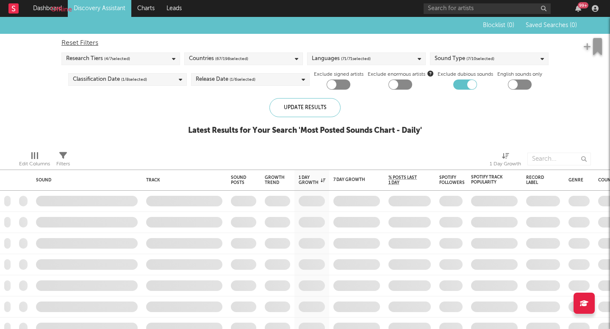
click at [199, 77] on div "Release Date ( 1 / 6 selected)" at bounding box center [226, 80] width 60 height 10
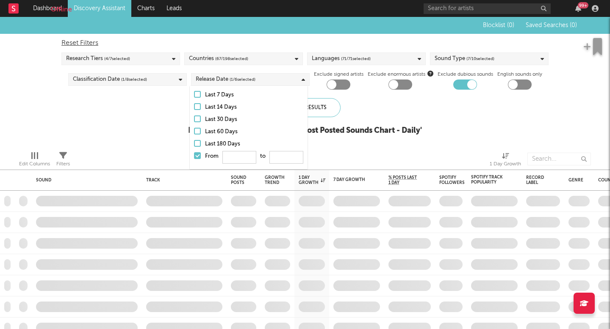
click at [149, 105] on div "Blocklist ( 0 ) Saved Searches ( 0 ) Reset Filters Research Tiers ( 4 / 7 selec…" at bounding box center [305, 80] width 610 height 127
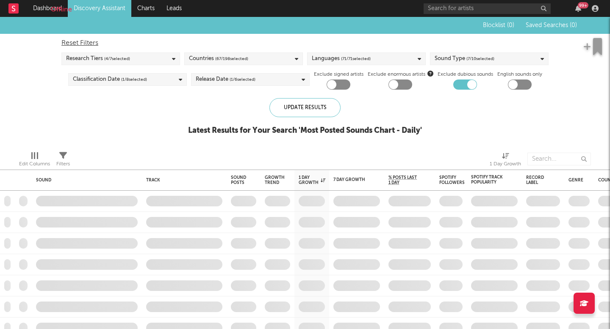
click at [125, 55] on span "( 4 / 7 selected)" at bounding box center [117, 59] width 26 height 10
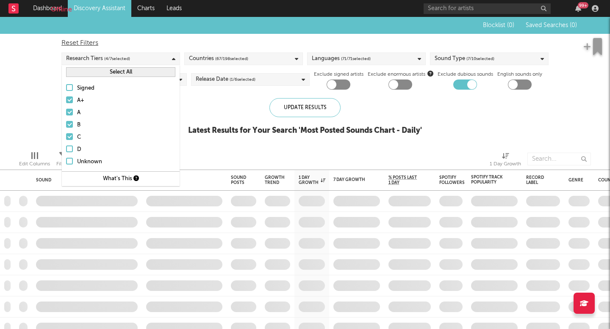
click at [78, 148] on div "D" at bounding box center [126, 150] width 98 height 10
click at [66, 148] on input "D" at bounding box center [66, 150] width 0 height 10
click at [74, 162] on label "Unknown" at bounding box center [120, 162] width 109 height 10
click at [66, 162] on input "Unknown" at bounding box center [66, 162] width 0 height 10
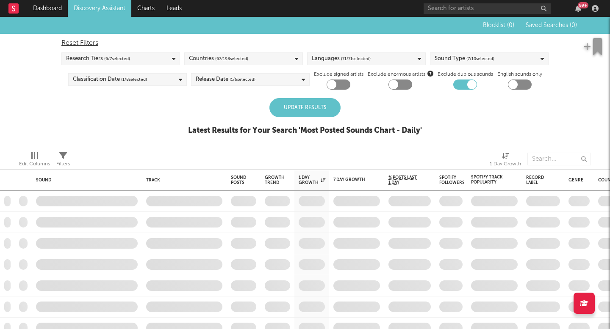
click at [323, 104] on div "Update Results" at bounding box center [304, 107] width 71 height 19
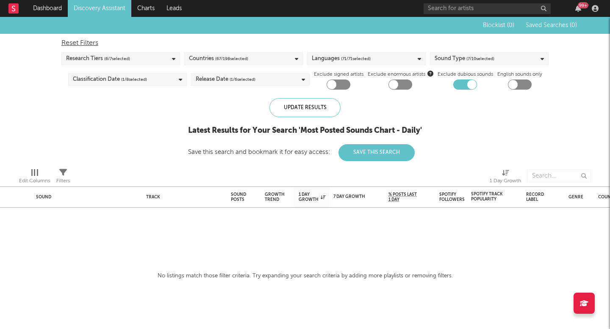
click at [75, 175] on div "Edit Columns Filters 1 Day Growth" at bounding box center [305, 173] width 610 height 25
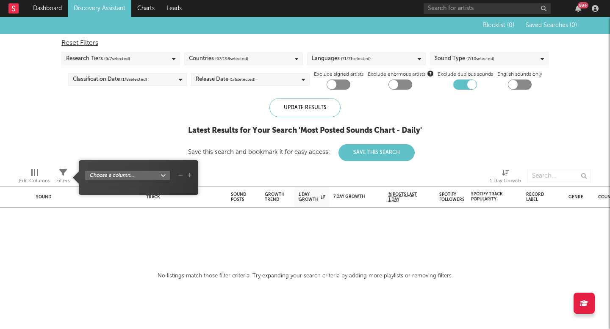
click at [69, 175] on span "Filters" at bounding box center [63, 177] width 14 height 17
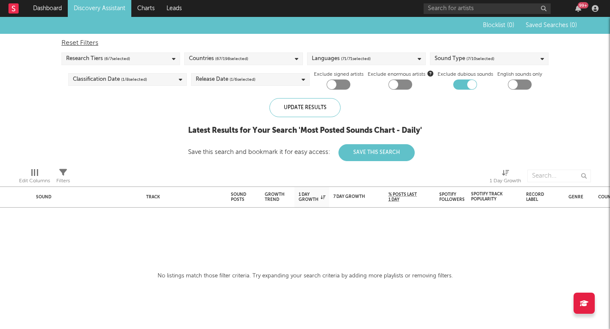
click at [132, 117] on div "Blocklist ( 0 ) Saved Searches ( 0 ) Reset Filters Research Tiers ( 6 / 7 selec…" at bounding box center [305, 89] width 610 height 144
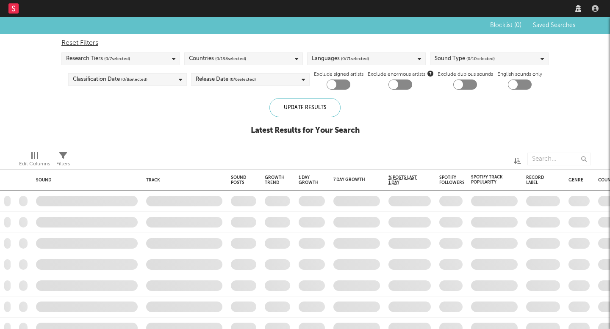
checkbox input "true"
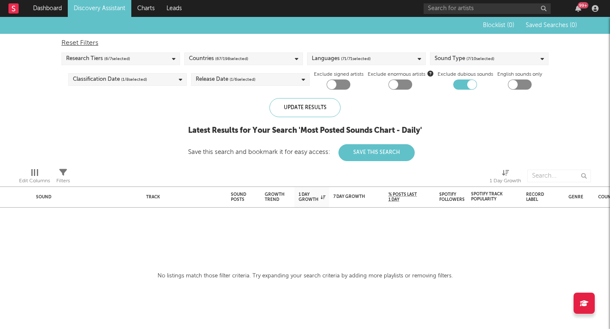
click at [221, 65] on div "Reset Filters Research Tiers ( 6 / 7 selected) Countries ( 67 / 198 selected) L…" at bounding box center [304, 62] width 495 height 56
click at [211, 56] on div "Countries ( 67 / 198 selected)" at bounding box center [218, 59] width 59 height 10
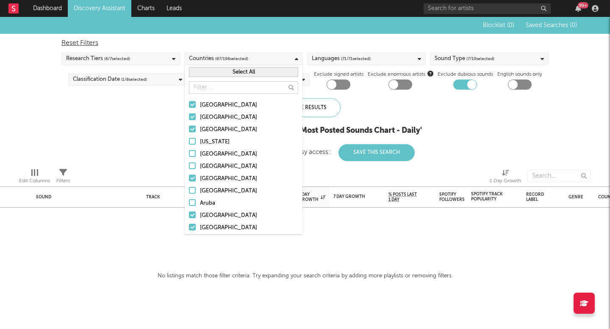
click at [211, 72] on button "Select All" at bounding box center [243, 72] width 109 height 10
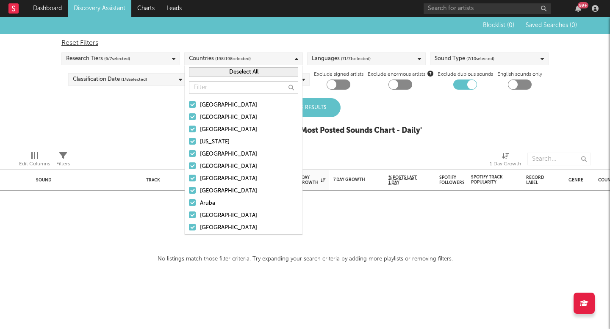
click at [209, 73] on button "Deselect All" at bounding box center [243, 72] width 109 height 10
click at [206, 87] on input "text" at bounding box center [243, 87] width 109 height 13
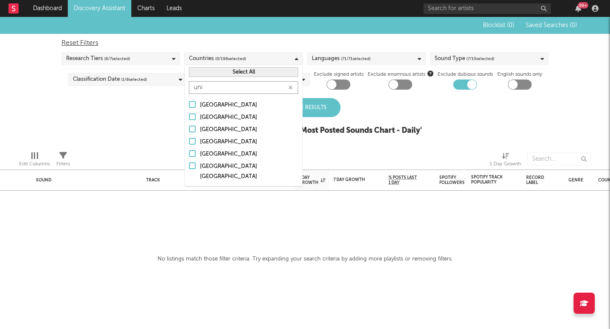
type input "uni"
click at [219, 152] on div "[GEOGRAPHIC_DATA]" at bounding box center [249, 154] width 98 height 10
click at [189, 152] on input "[GEOGRAPHIC_DATA]" at bounding box center [189, 154] width 0 height 10
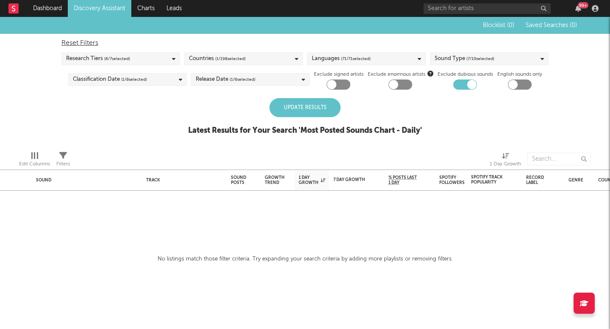
click at [148, 130] on div "Blocklist ( 0 ) Saved Searches ( 0 ) Reset Filters Research Tiers ( 6 / 7 selec…" at bounding box center [305, 80] width 610 height 127
click at [362, 52] on div "Reset Filters Research Tiers ( 6 / 7 selected) Countries ( 1 / 198 selected) La…" at bounding box center [304, 62] width 495 height 56
click at [325, 60] on div "Languages ( 71 / 71 selected)" at bounding box center [341, 59] width 59 height 10
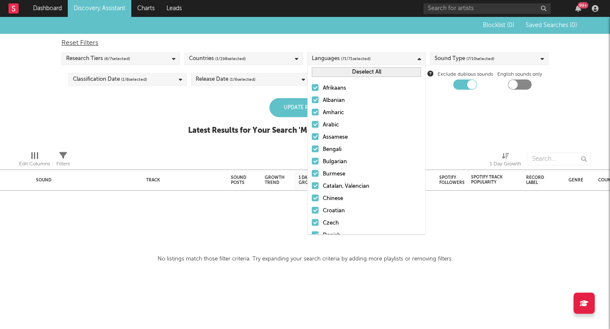
click at [330, 71] on button "Deselect All" at bounding box center [366, 72] width 109 height 10
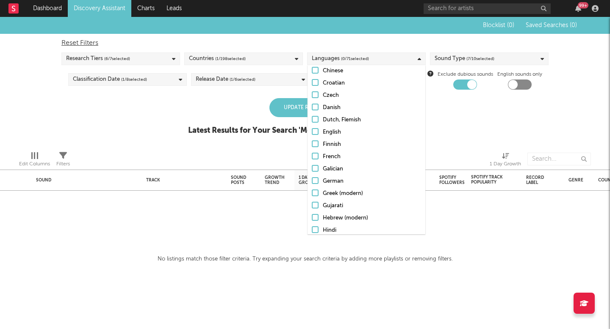
scroll to position [129, 0]
click at [326, 135] on div "English" at bounding box center [372, 132] width 98 height 10
click at [312, 135] on input "English" at bounding box center [312, 132] width 0 height 10
click at [474, 57] on span "( 7 / 10 selected)" at bounding box center [480, 59] width 28 height 10
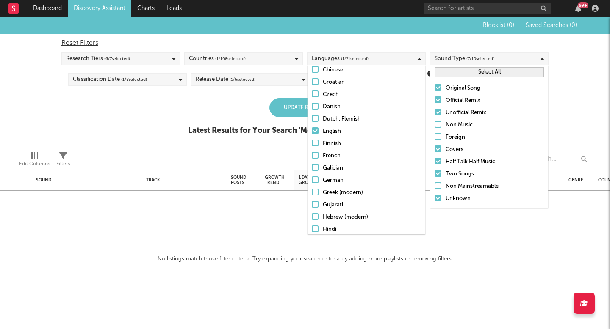
click at [301, 101] on div "Update Results" at bounding box center [304, 107] width 71 height 19
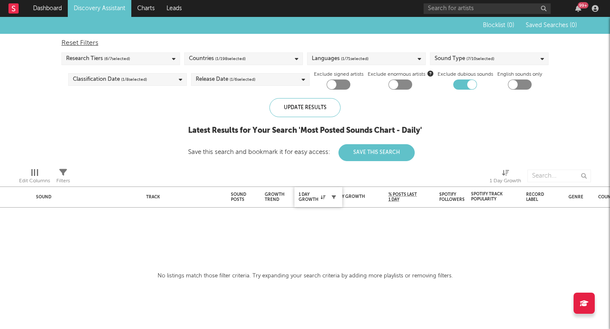
click at [332, 196] on icon "button" at bounding box center [333, 197] width 4 height 4
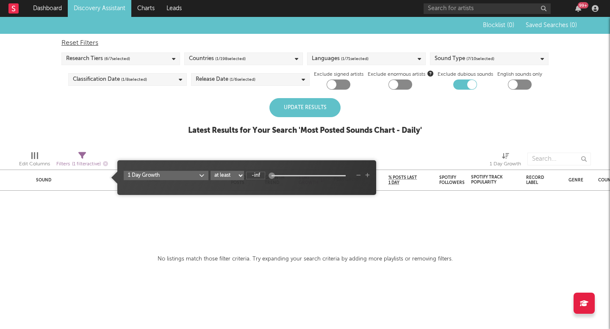
click at [359, 175] on icon "button" at bounding box center [358, 175] width 5 height 5
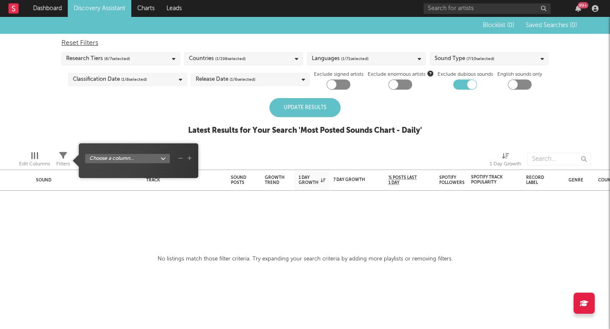
click at [320, 105] on div "Update Results" at bounding box center [304, 107] width 71 height 19
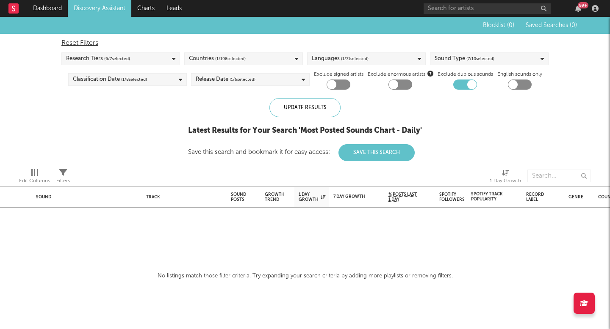
click at [92, 14] on link "Discovery Assistant" at bounding box center [99, 8] width 63 height 17
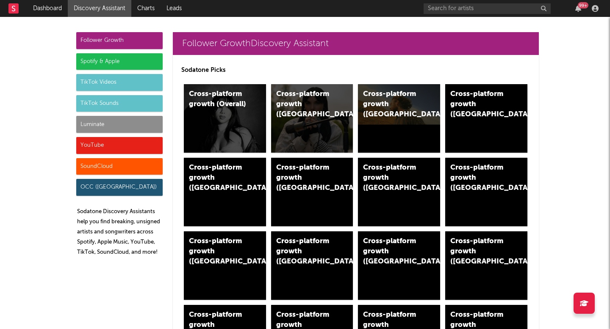
click at [111, 99] on div "TikTok Sounds" at bounding box center [119, 103] width 86 height 17
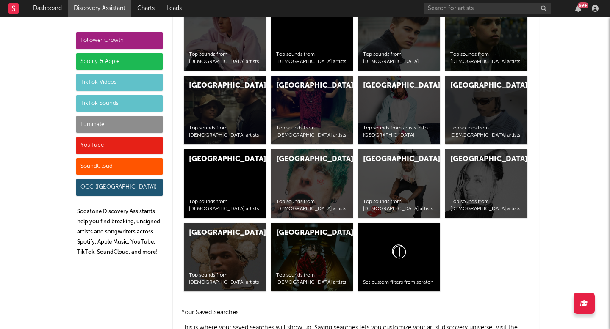
scroll to position [3774, 0]
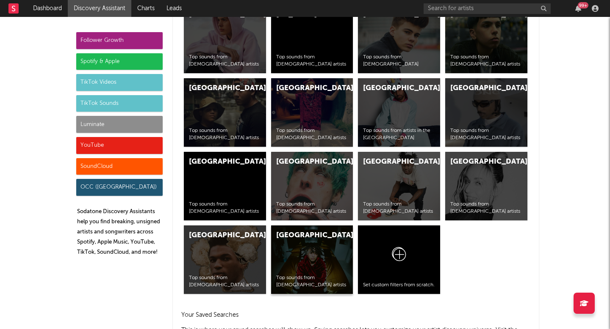
click at [302, 252] on div "United States Top sounds from [DEMOGRAPHIC_DATA] artists" at bounding box center [312, 260] width 82 height 69
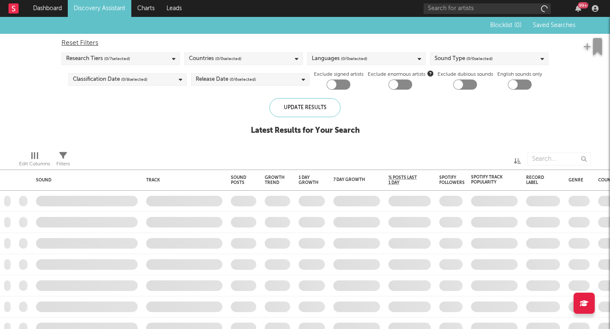
checkbox input "true"
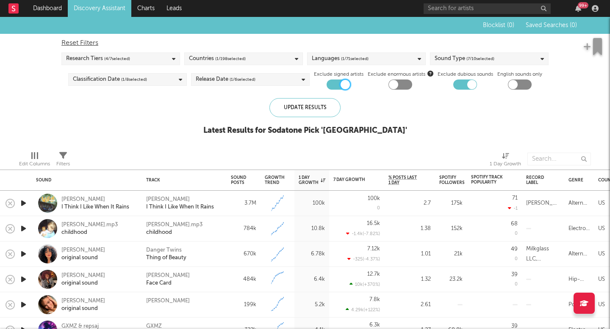
click at [345, 86] on div at bounding box center [344, 84] width 9 height 9
checkbox input "false"
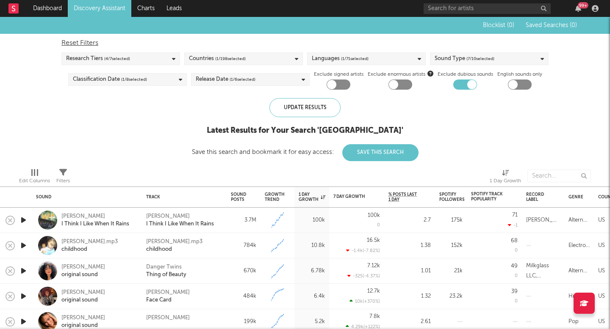
click at [127, 55] on span "( 4 / 7 selected)" at bounding box center [117, 59] width 26 height 10
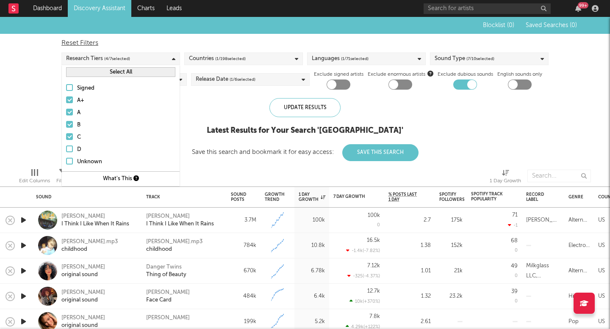
click at [80, 149] on div "D" at bounding box center [126, 150] width 98 height 10
click at [66, 149] on input "D" at bounding box center [66, 150] width 0 height 10
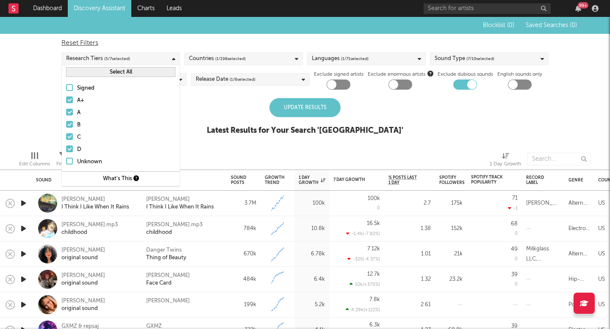
click at [92, 162] on div "Unknown" at bounding box center [126, 162] width 98 height 10
click at [66, 162] on input "Unknown" at bounding box center [66, 162] width 0 height 10
click at [353, 60] on span "( 1 / 71 selected)" at bounding box center [355, 59] width 28 height 10
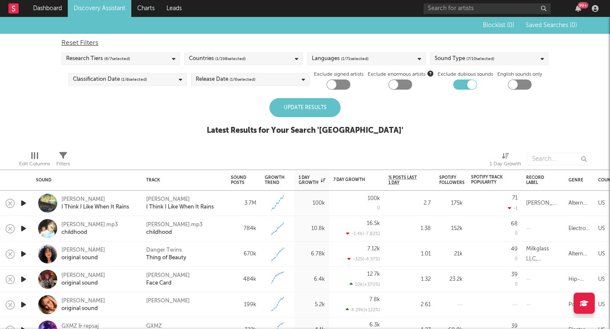
click at [229, 93] on div "Blocklist ( 0 ) Saved Searches ( 0 ) Reset Filters Research Tiers ( 6 / 7 selec…" at bounding box center [305, 80] width 610 height 127
click at [281, 83] on div "Release Date ( 1 / 6 selected)" at bounding box center [250, 79] width 119 height 13
click at [332, 108] on div "Update Results" at bounding box center [304, 107] width 71 height 19
